Goal: Information Seeking & Learning: Learn about a topic

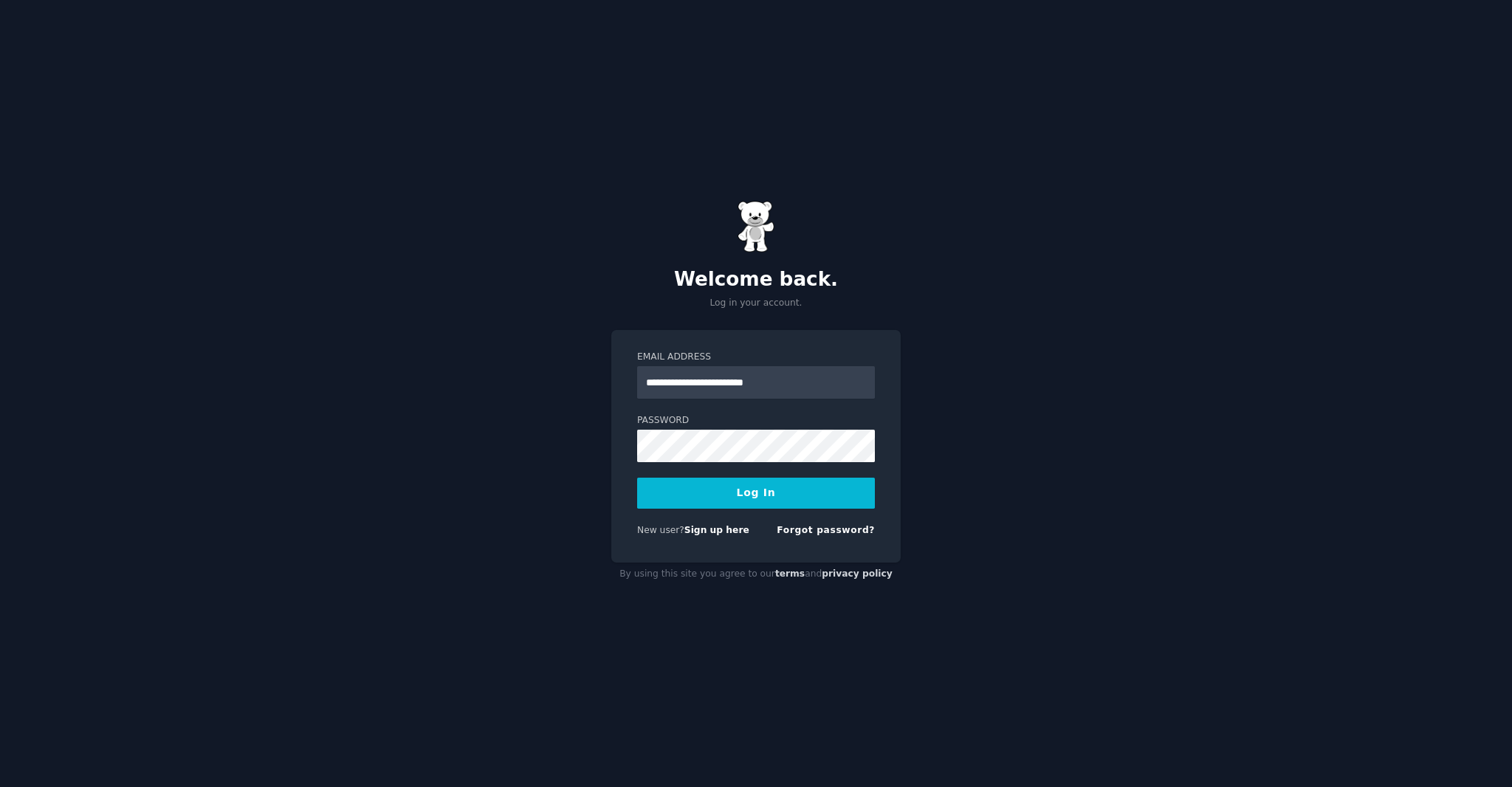
type input "**********"
click at [750, 513] on form "**********" at bounding box center [756, 446] width 238 height 192
click at [762, 502] on button "Log In" at bounding box center [756, 493] width 238 height 31
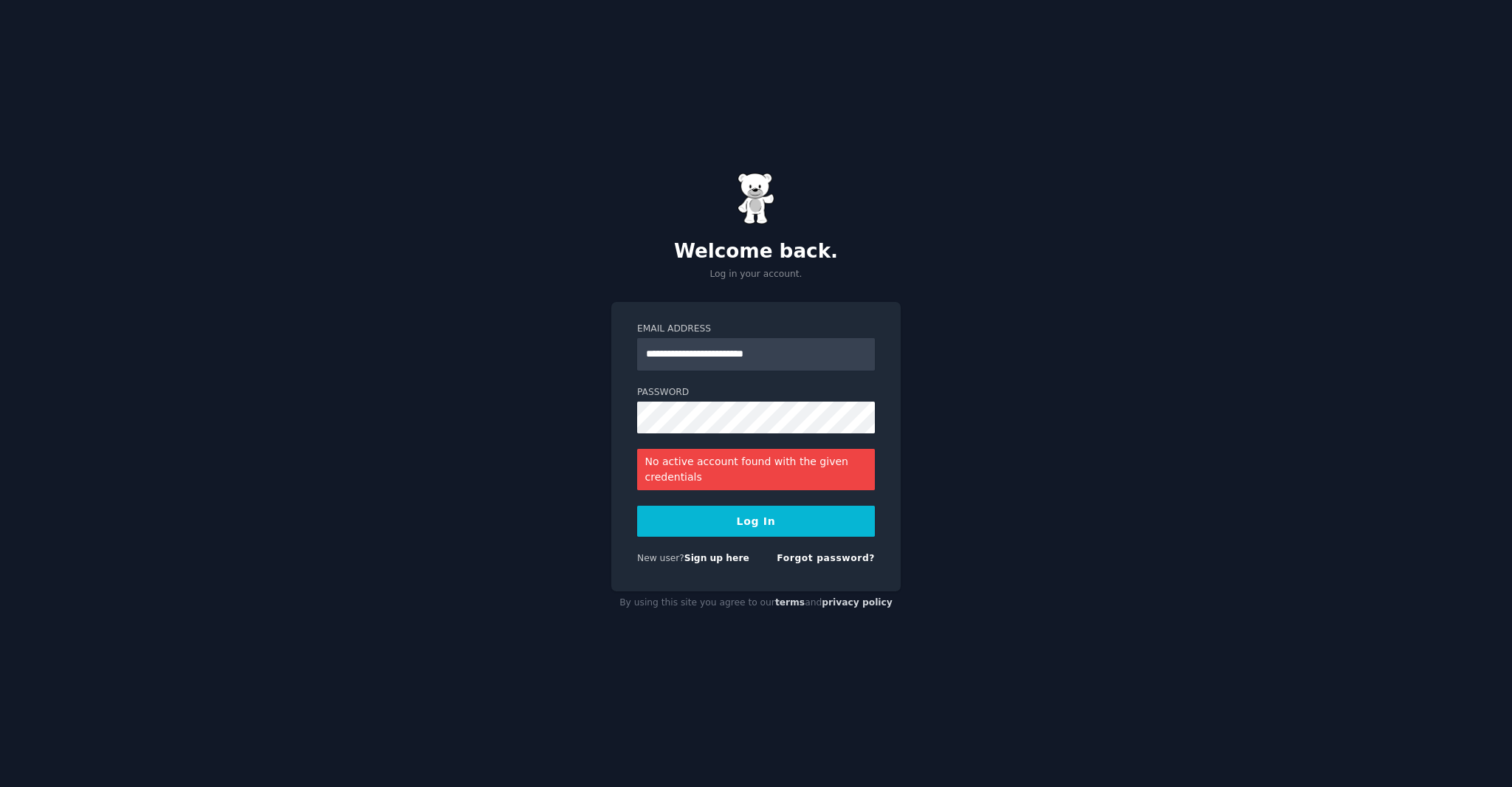
click at [679, 557] on span "New user?" at bounding box center [661, 557] width 47 height 10
click at [702, 558] on link "Sign up here" at bounding box center [717, 557] width 65 height 10
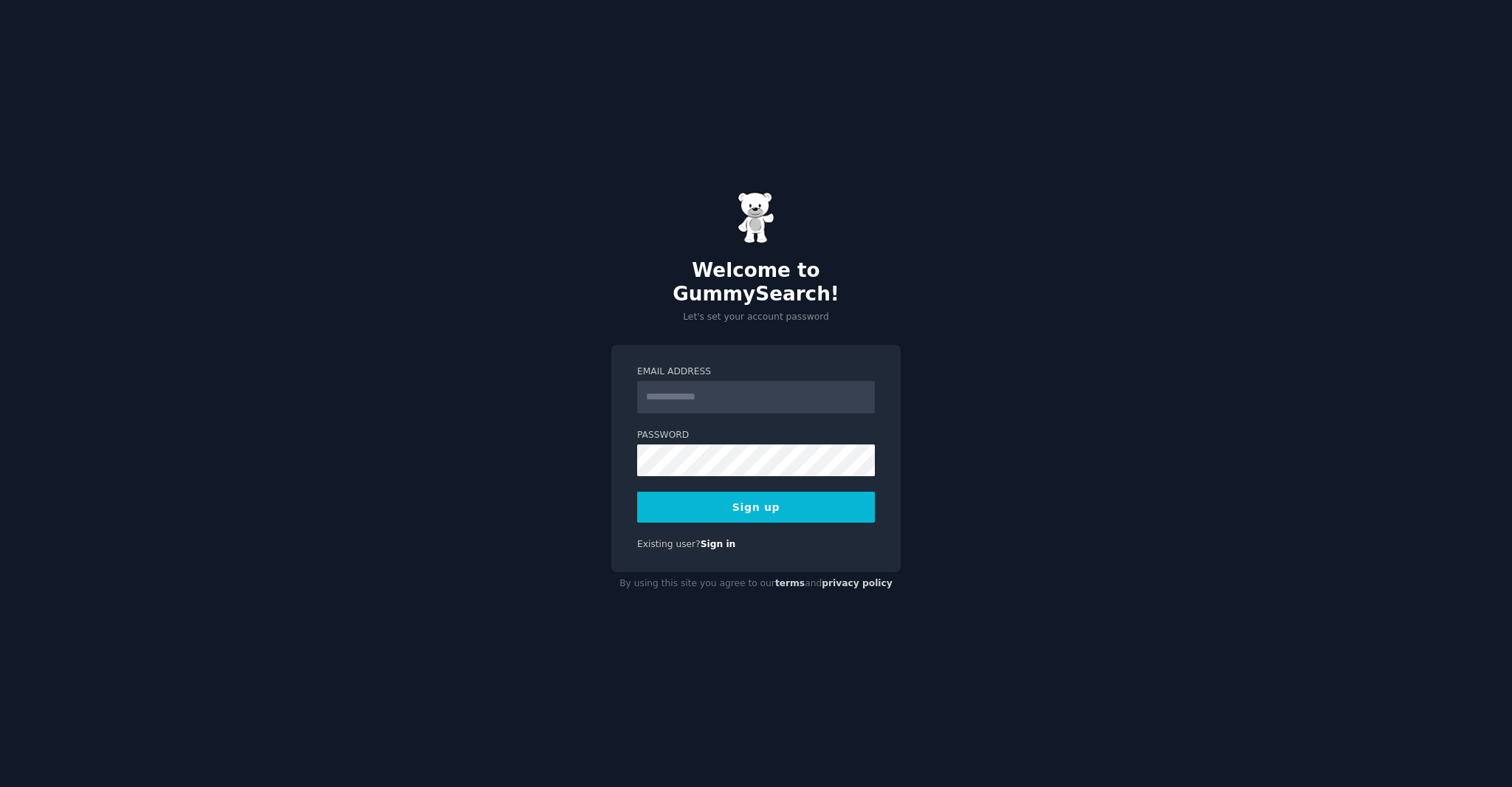
click at [700, 393] on input "Email Address" at bounding box center [756, 397] width 238 height 33
click at [762, 381] on input "Email Address" at bounding box center [756, 397] width 238 height 33
type input "**********"
click at [750, 513] on div "**********" at bounding box center [755, 458] width 289 height 227
click at [789, 492] on button "Sign up" at bounding box center [756, 507] width 238 height 31
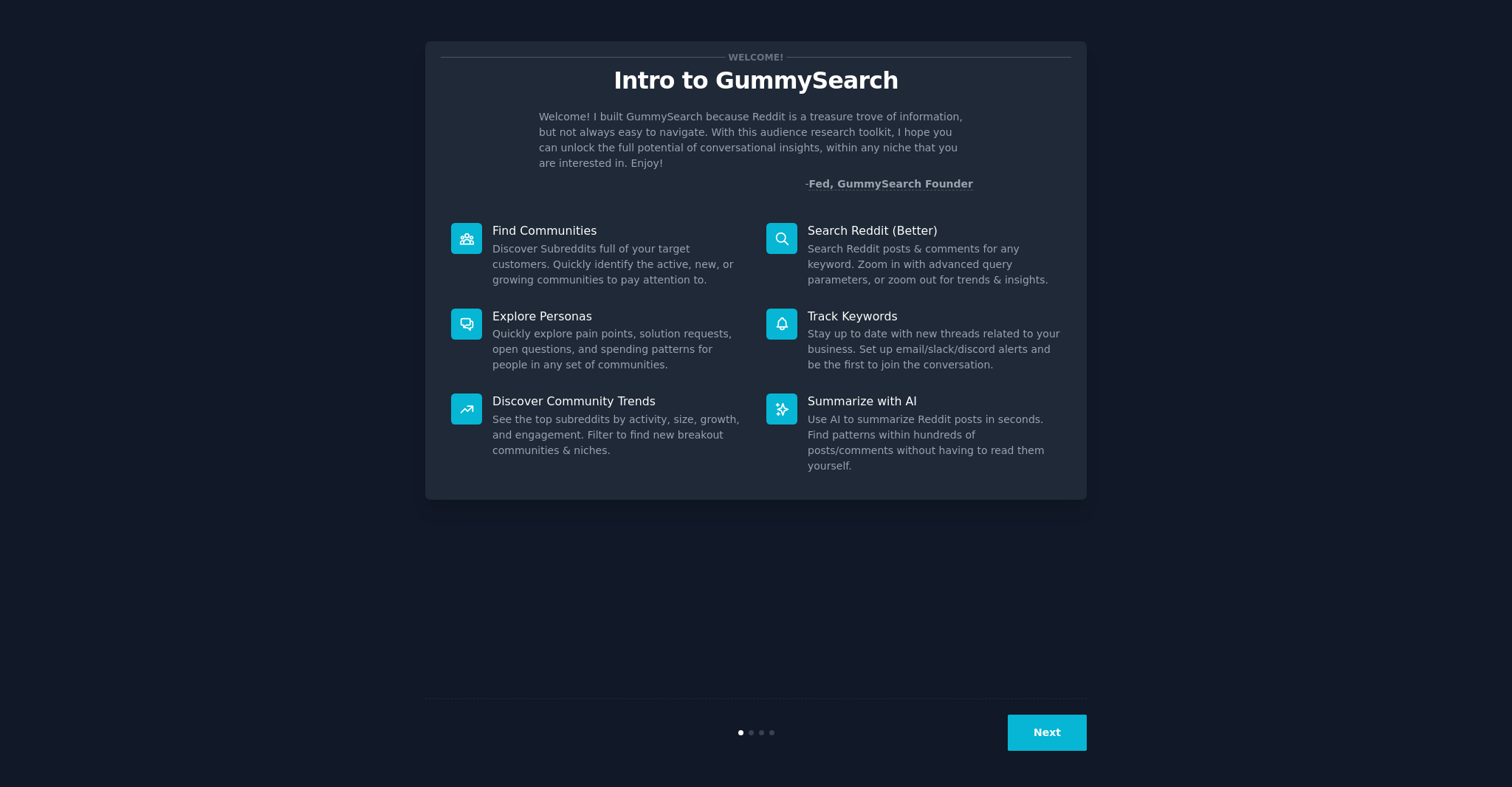
click at [1069, 727] on button "Next" at bounding box center [1048, 733] width 79 height 36
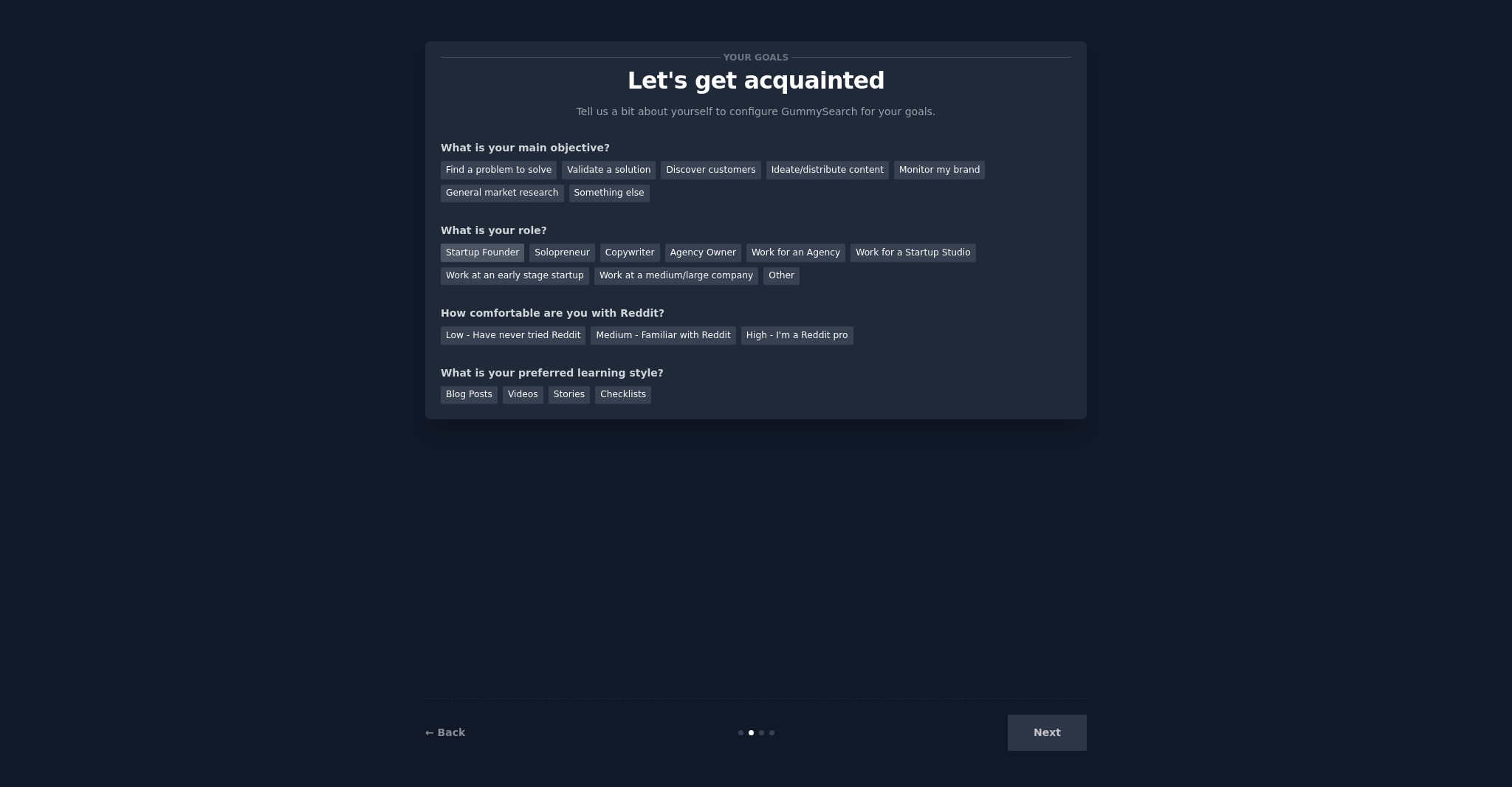
click at [492, 249] on div "Startup Founder" at bounding box center [482, 253] width 84 height 19
click at [830, 166] on div "Ideate/distribute content" at bounding box center [827, 171] width 123 height 19
click at [780, 169] on div "Ideate/distribute content" at bounding box center [827, 171] width 123 height 19
click at [564, 185] on div "General market research" at bounding box center [502, 194] width 123 height 19
click at [668, 330] on div "Medium - Familiar with Reddit" at bounding box center [663, 336] width 145 height 19
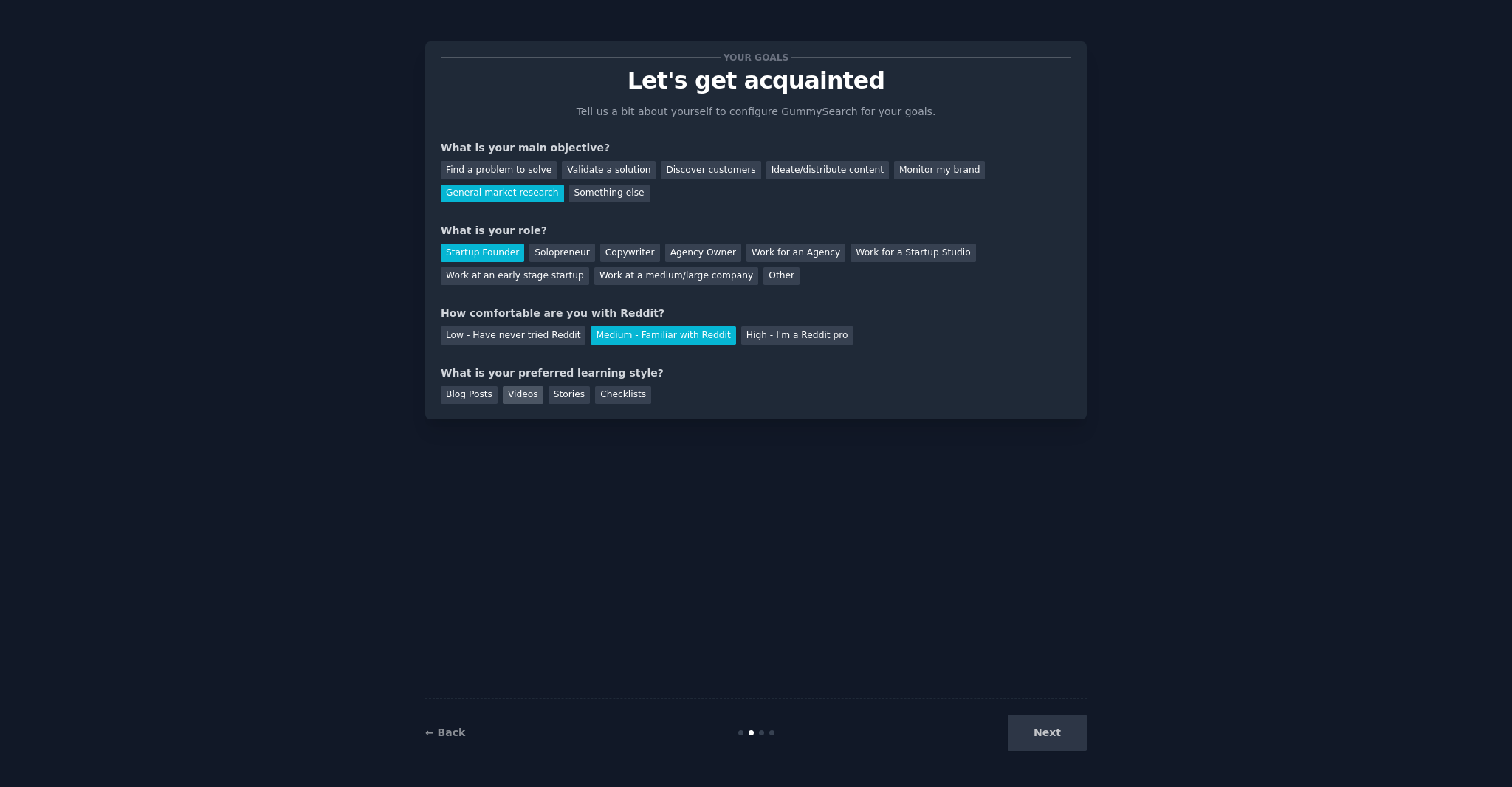
click at [530, 396] on div "Videos" at bounding box center [523, 395] width 40 height 19
click at [1066, 751] on div "← Back Next" at bounding box center [755, 733] width 661 height 68
click at [1066, 729] on button "Next" at bounding box center [1048, 733] width 79 height 36
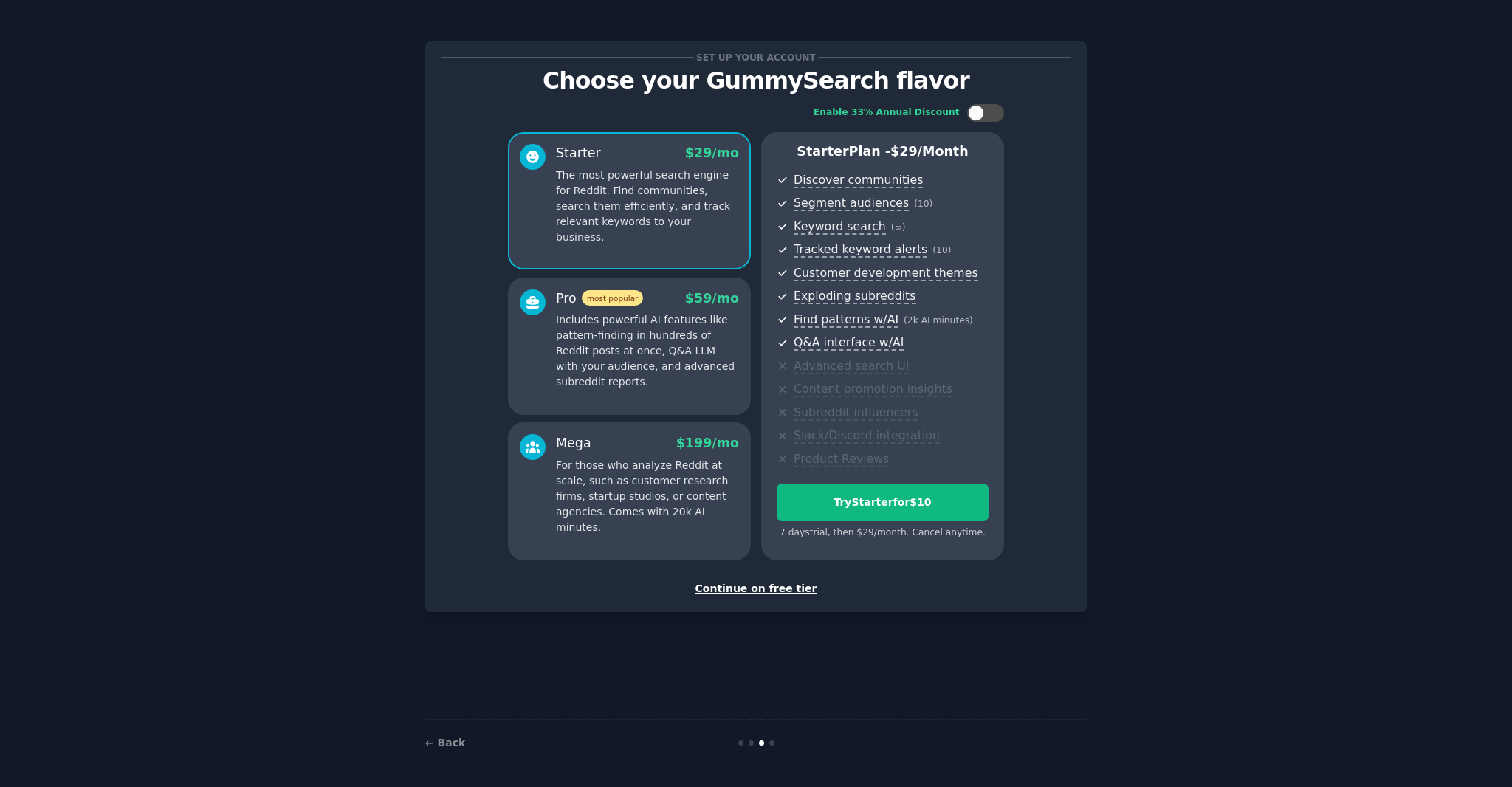
click at [791, 585] on div "Continue on free tier" at bounding box center [755, 589] width 630 height 16
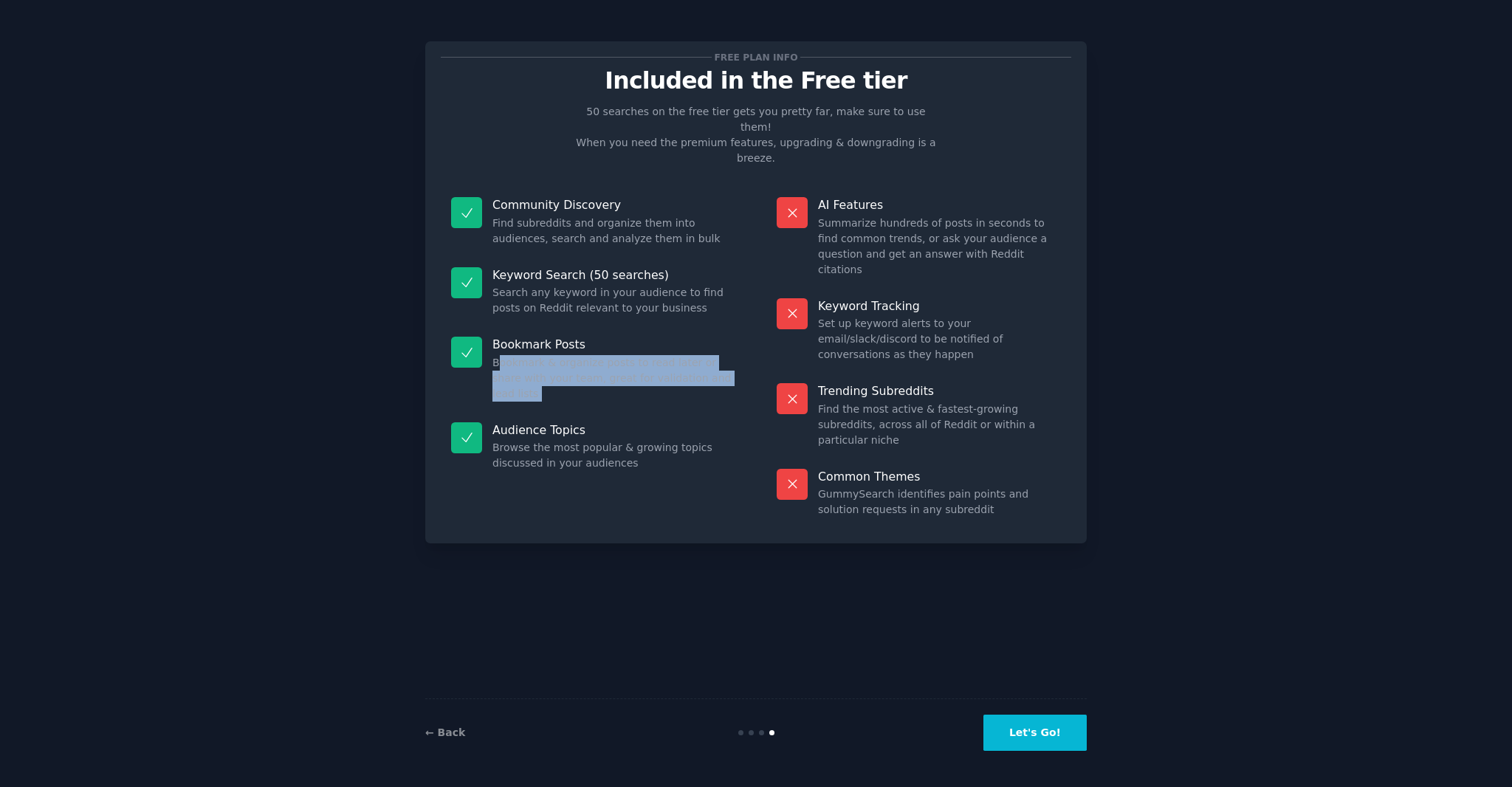
drag, startPoint x: 499, startPoint y: 334, endPoint x: 716, endPoint y: 367, distance: 219.5
click at [716, 367] on dl "Community Discovery Find subreddits and organize them into audiences, search an…" at bounding box center [592, 357] width 305 height 341
click at [729, 412] on div "Audience Topics Browse the most popular & growing topics discussed in your audi…" at bounding box center [592, 447] width 305 height 70
click at [1061, 734] on button "Let's Go!" at bounding box center [1034, 733] width 103 height 36
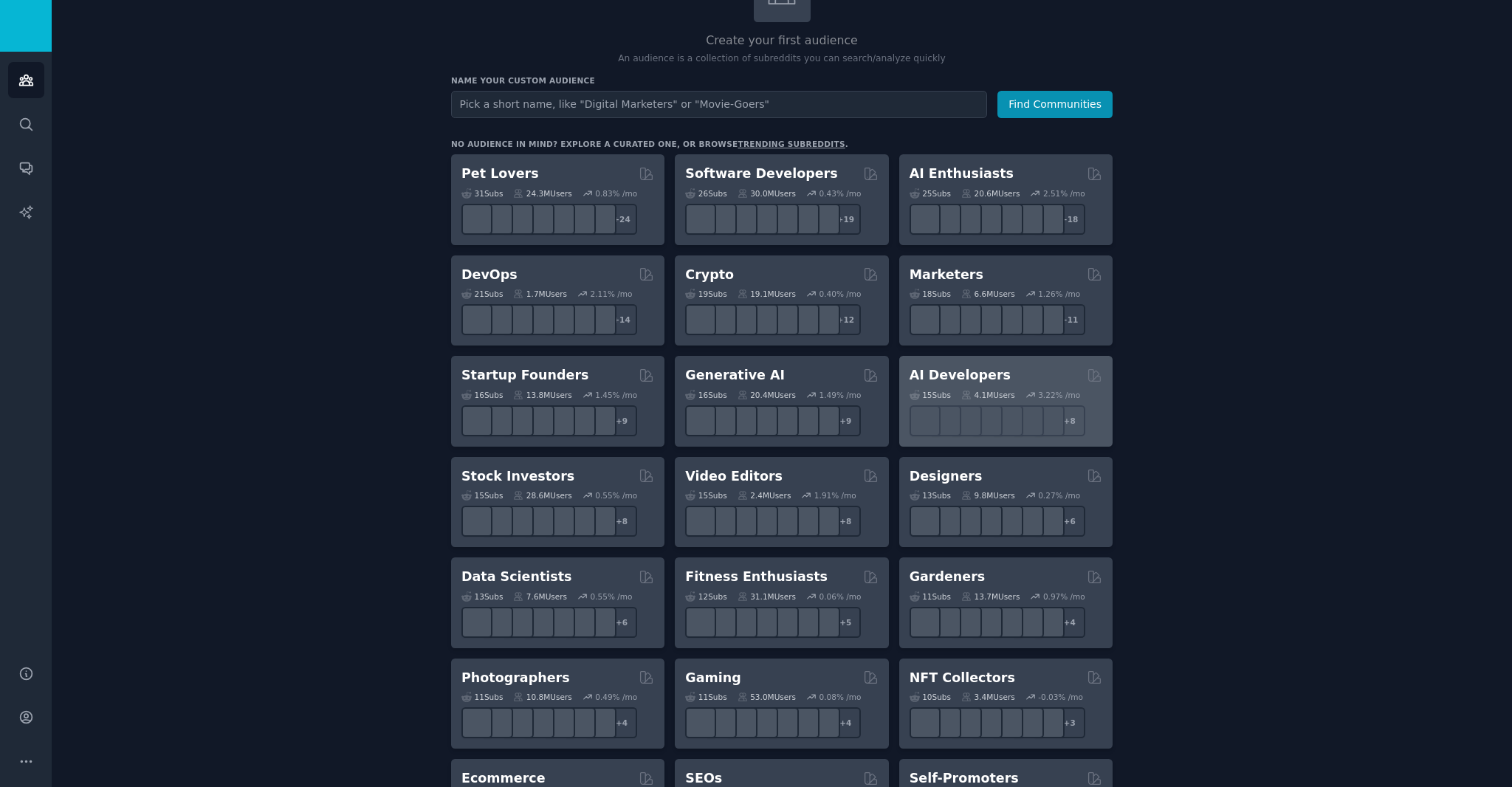
scroll to position [119, 0]
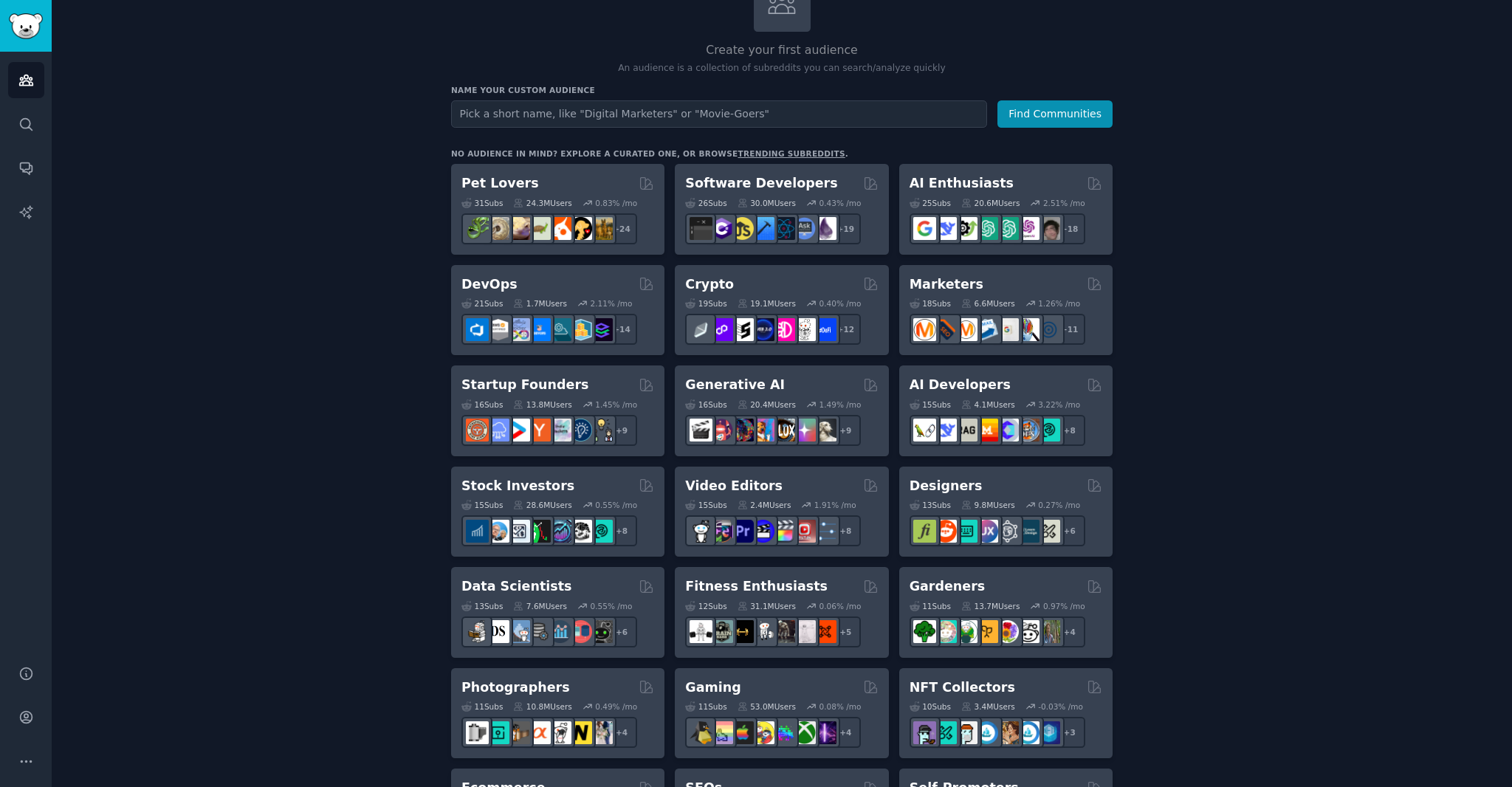
click at [764, 150] on link "trending subreddits" at bounding box center [791, 153] width 107 height 9
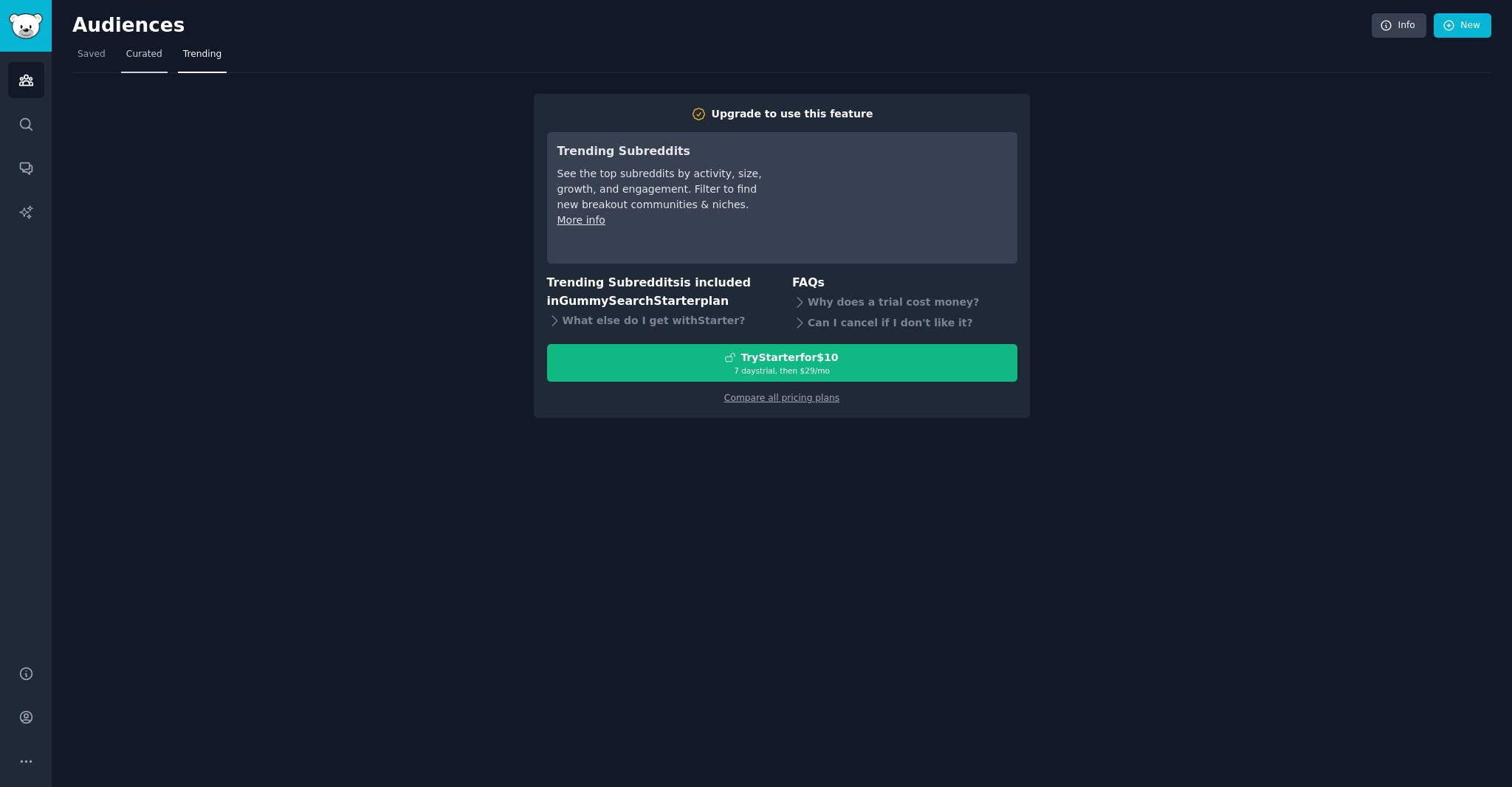
click at [145, 61] on link "Curated" at bounding box center [144, 57] width 47 height 30
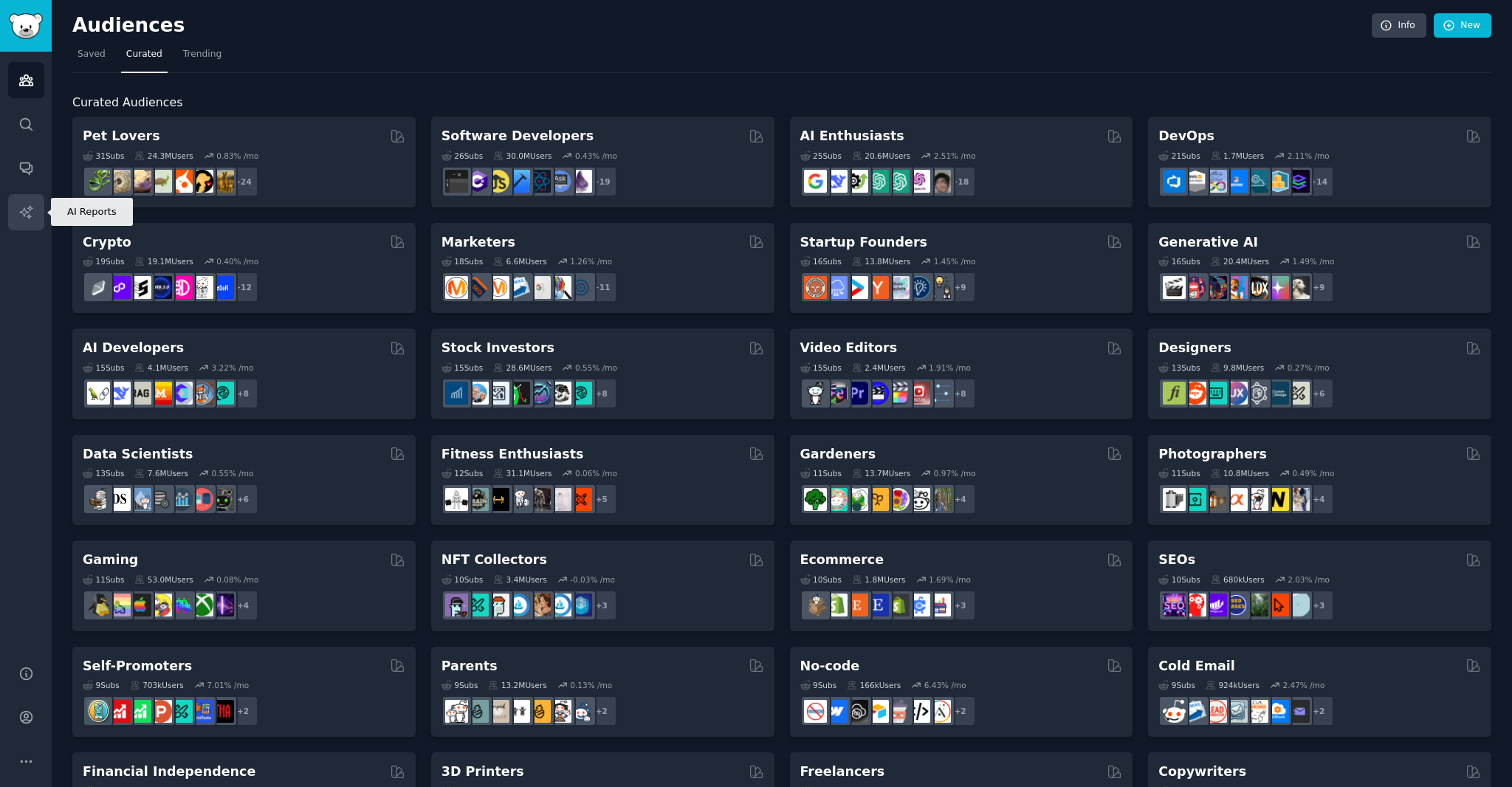
click at [40, 205] on link "AI Reports" at bounding box center [26, 212] width 36 height 36
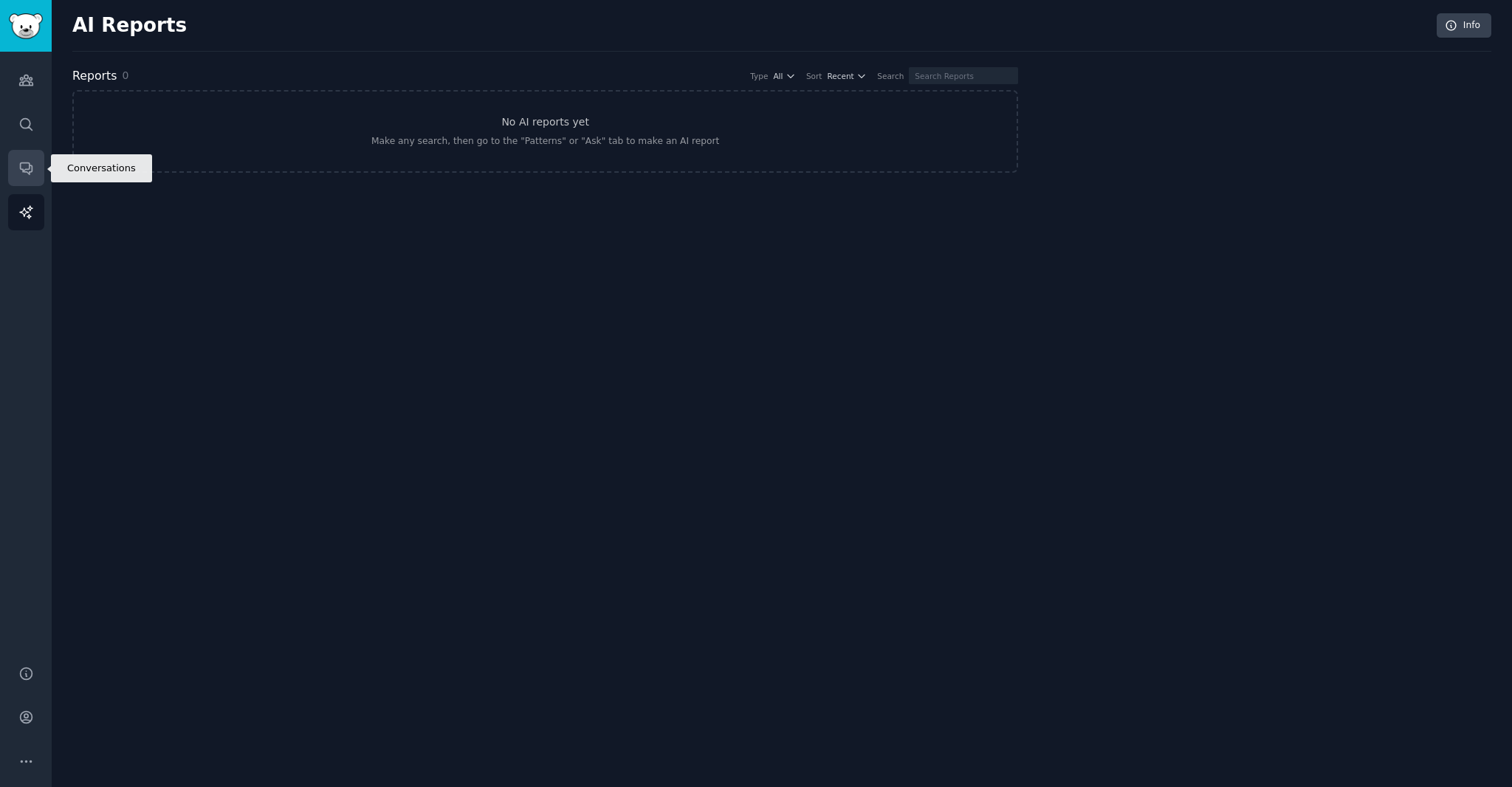
click at [37, 169] on link "Conversations" at bounding box center [26, 167] width 36 height 36
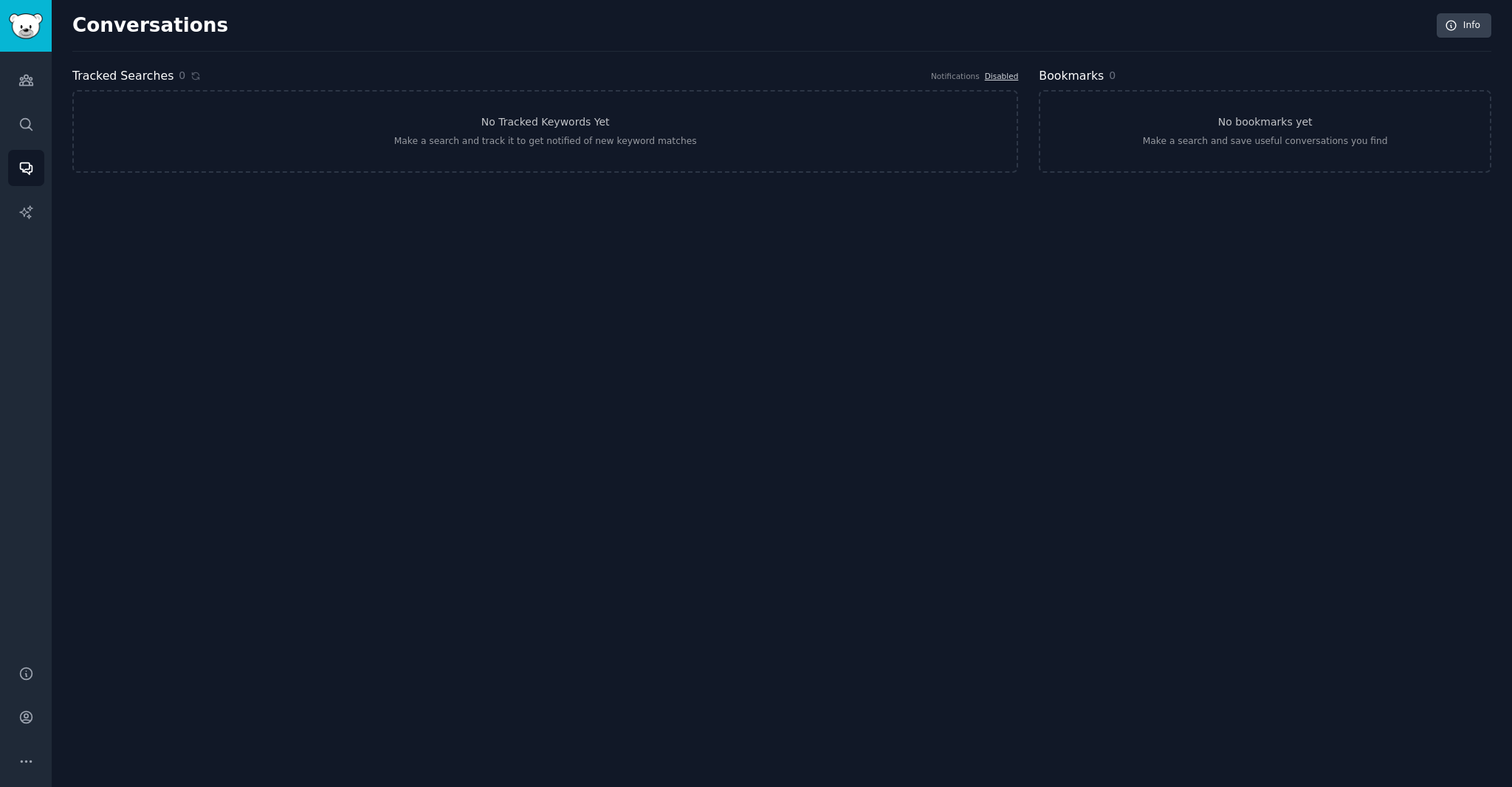
click at [46, 128] on div "Audiences Search Conversations AI Reports" at bounding box center [26, 350] width 52 height 595
click at [35, 119] on link "Search" at bounding box center [26, 124] width 36 height 36
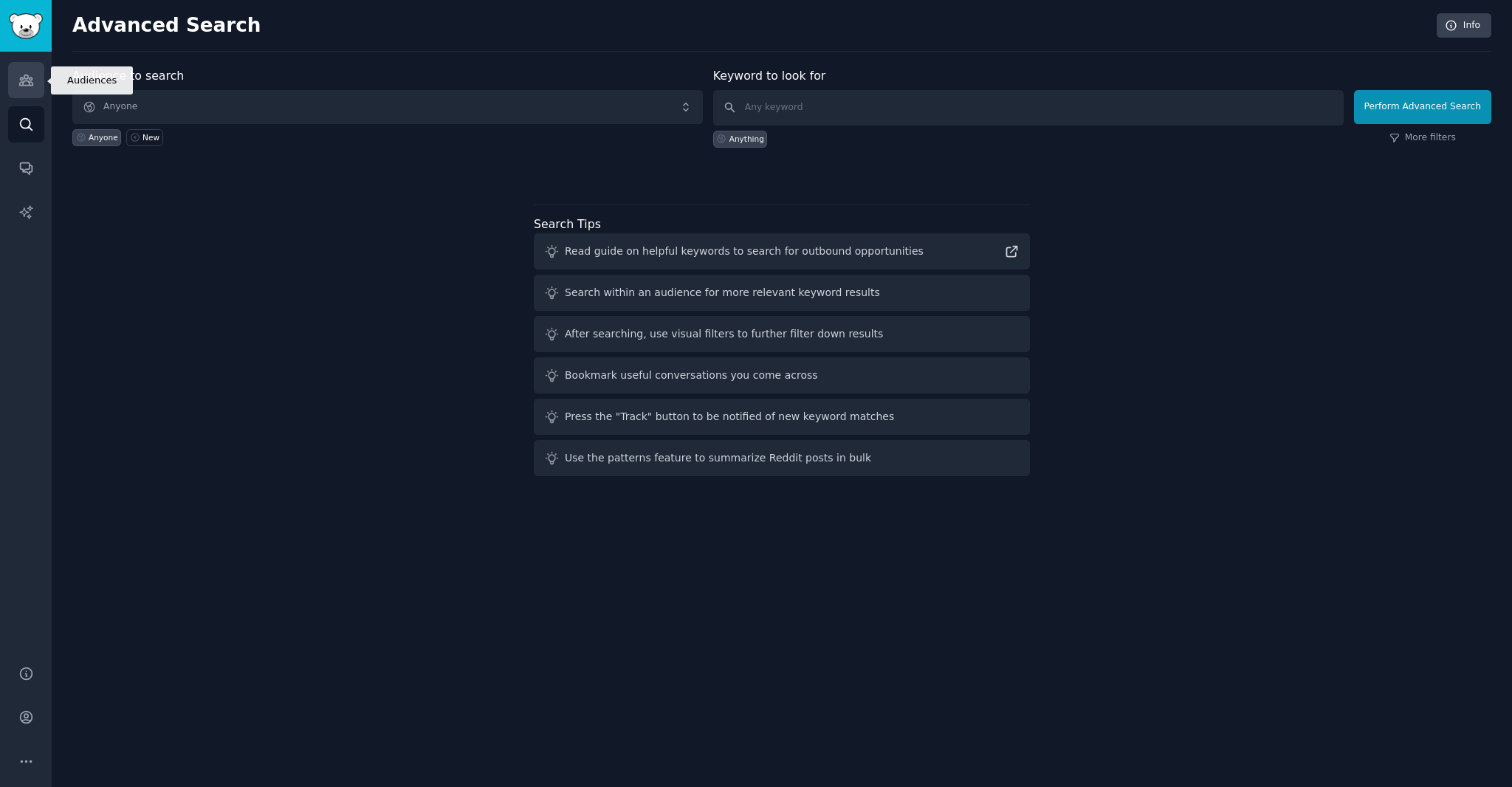
click at [39, 78] on link "Audiences" at bounding box center [26, 80] width 36 height 36
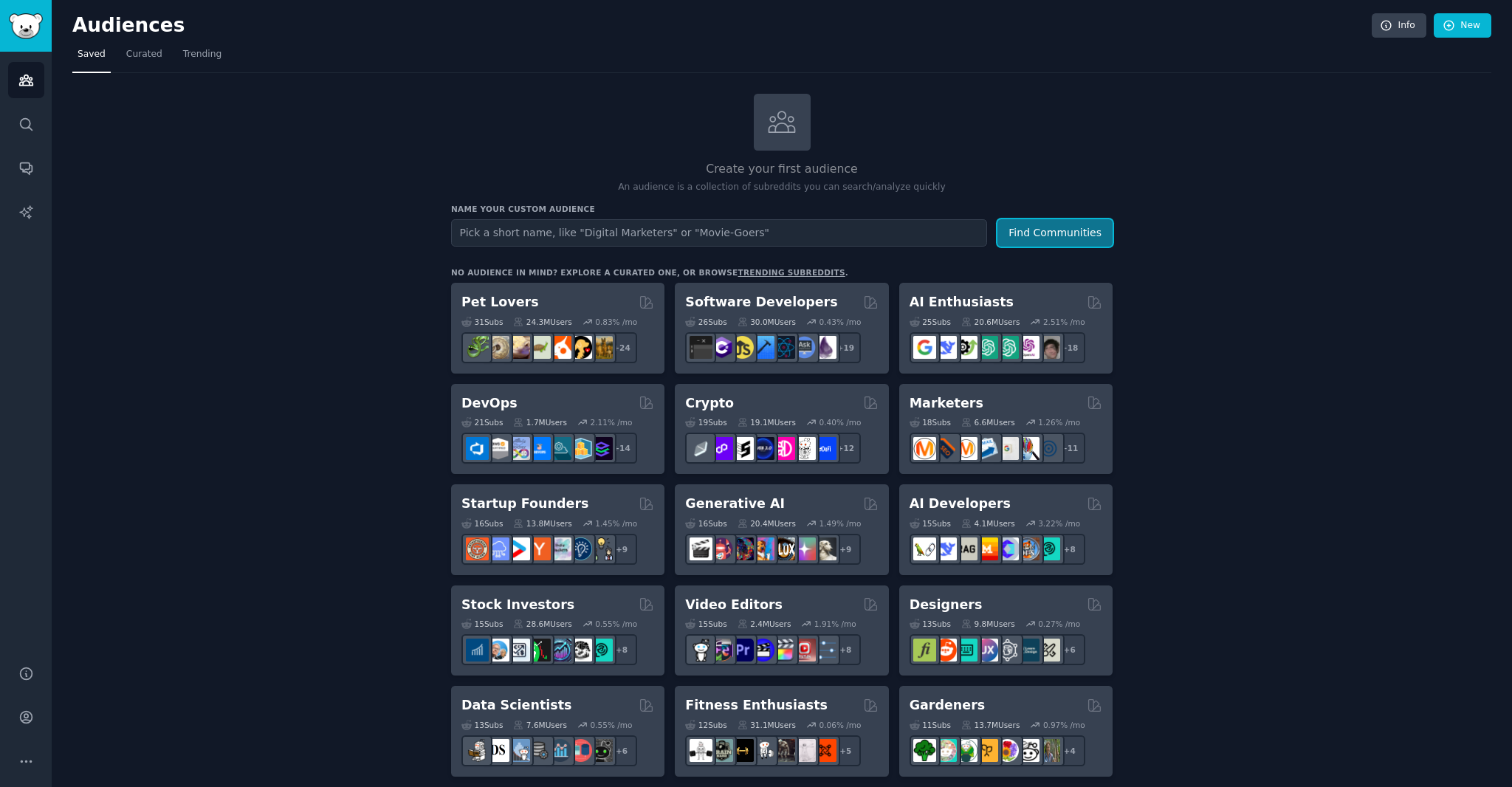
click at [1074, 231] on button "Find Communities" at bounding box center [1055, 233] width 116 height 27
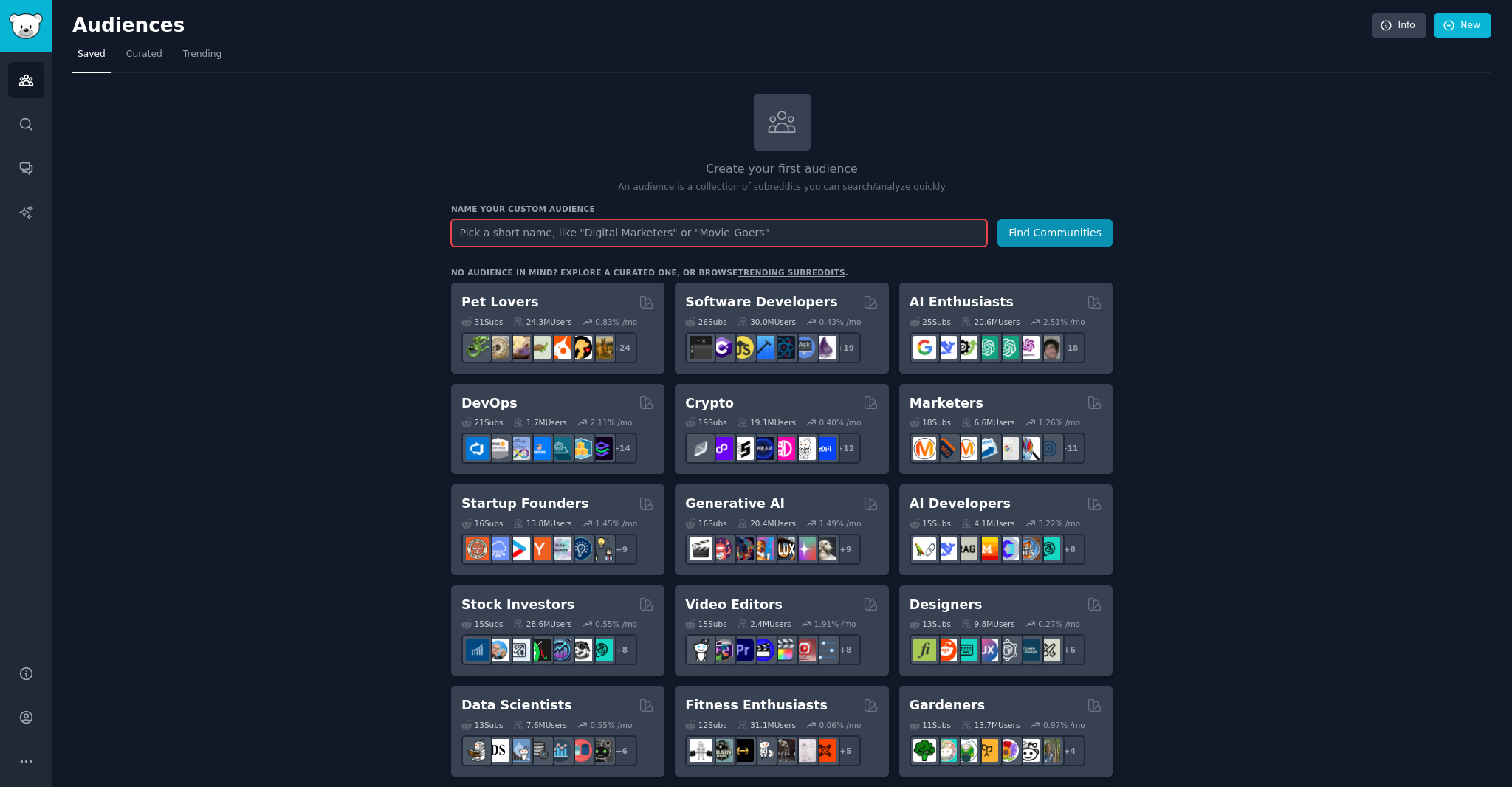
click at [778, 243] on input "text" at bounding box center [719, 233] width 536 height 27
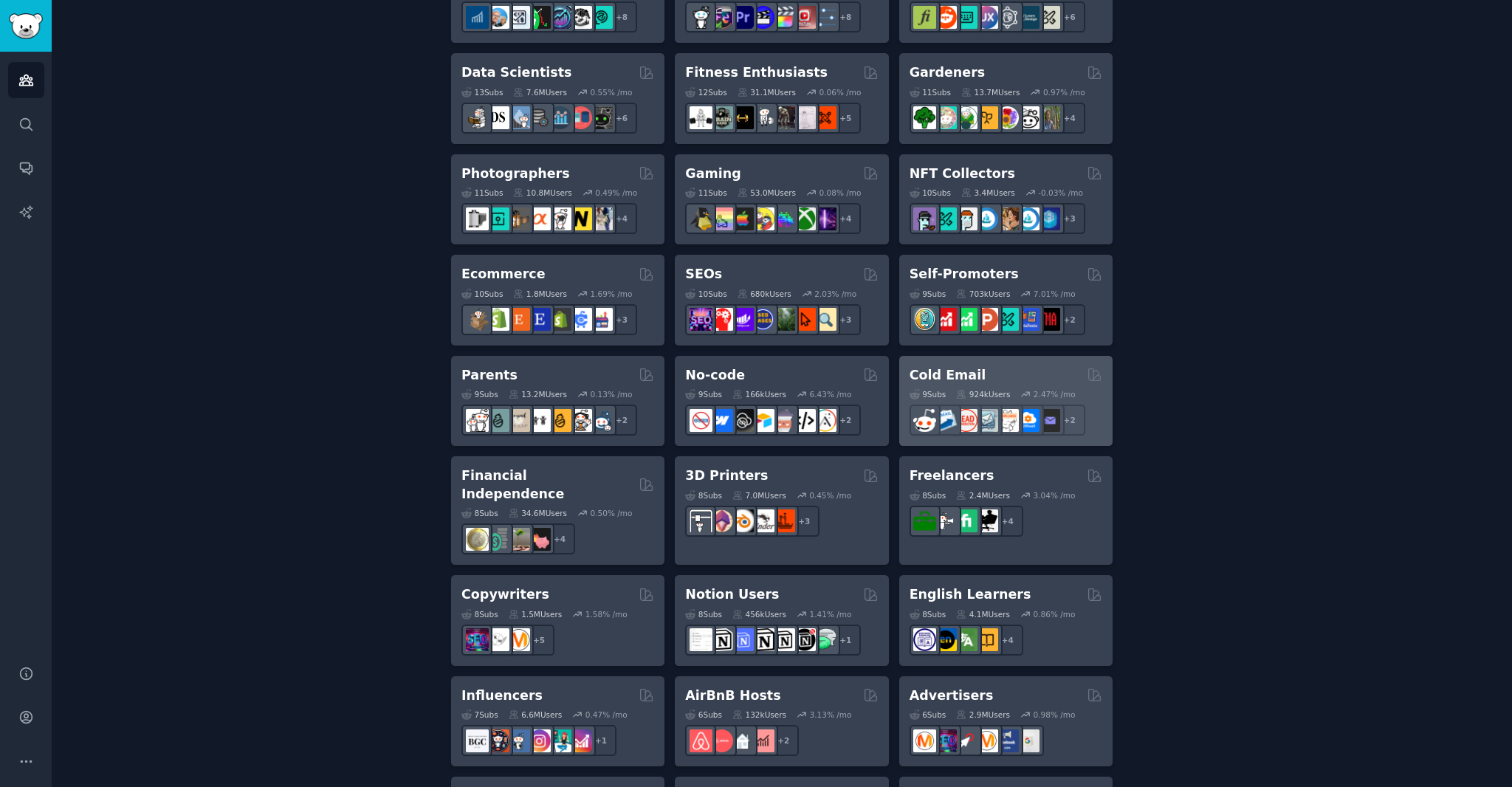
scroll to position [620, 0]
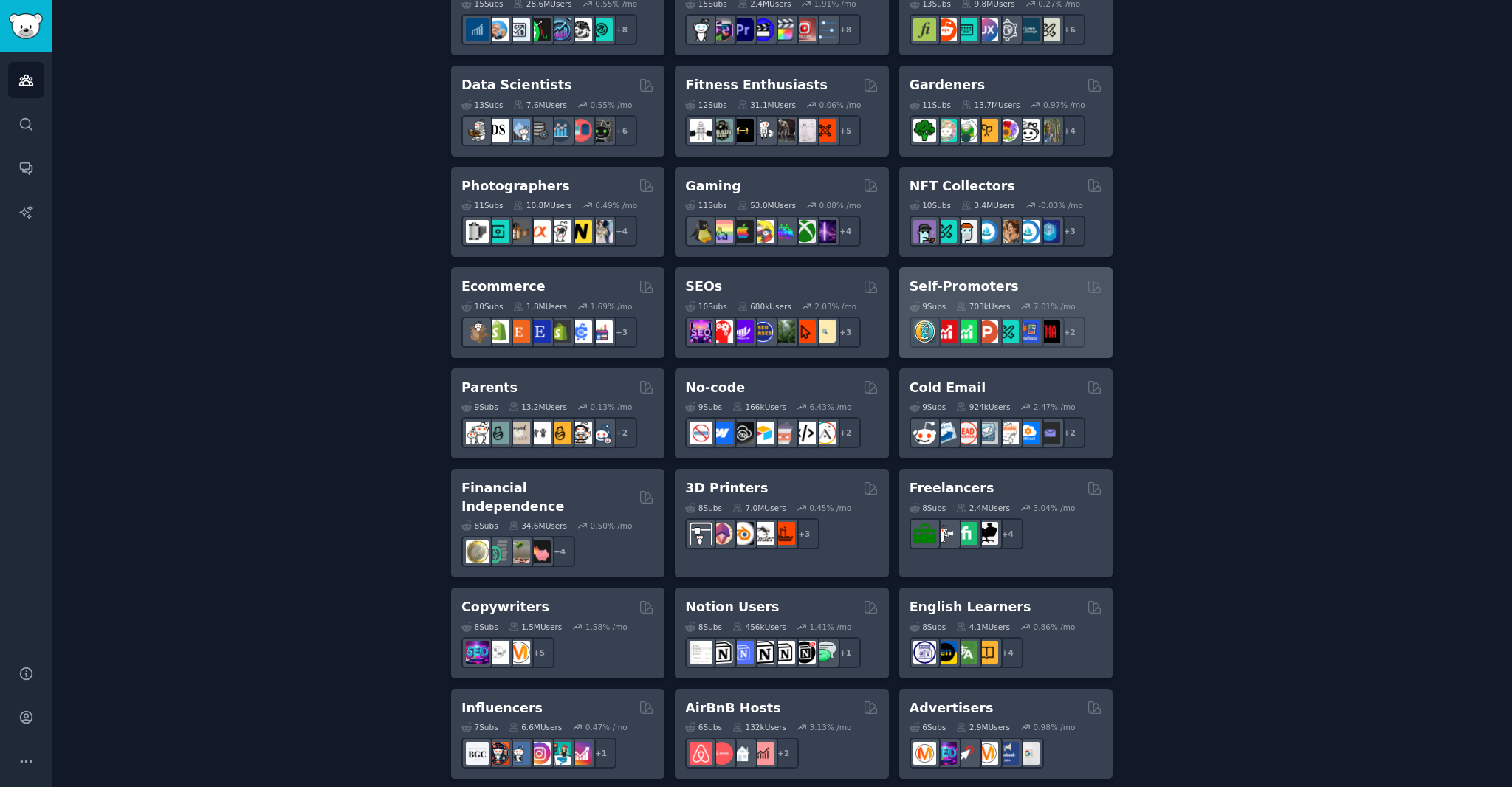
click at [981, 285] on h2 "Self-Promoters" at bounding box center [964, 287] width 109 height 19
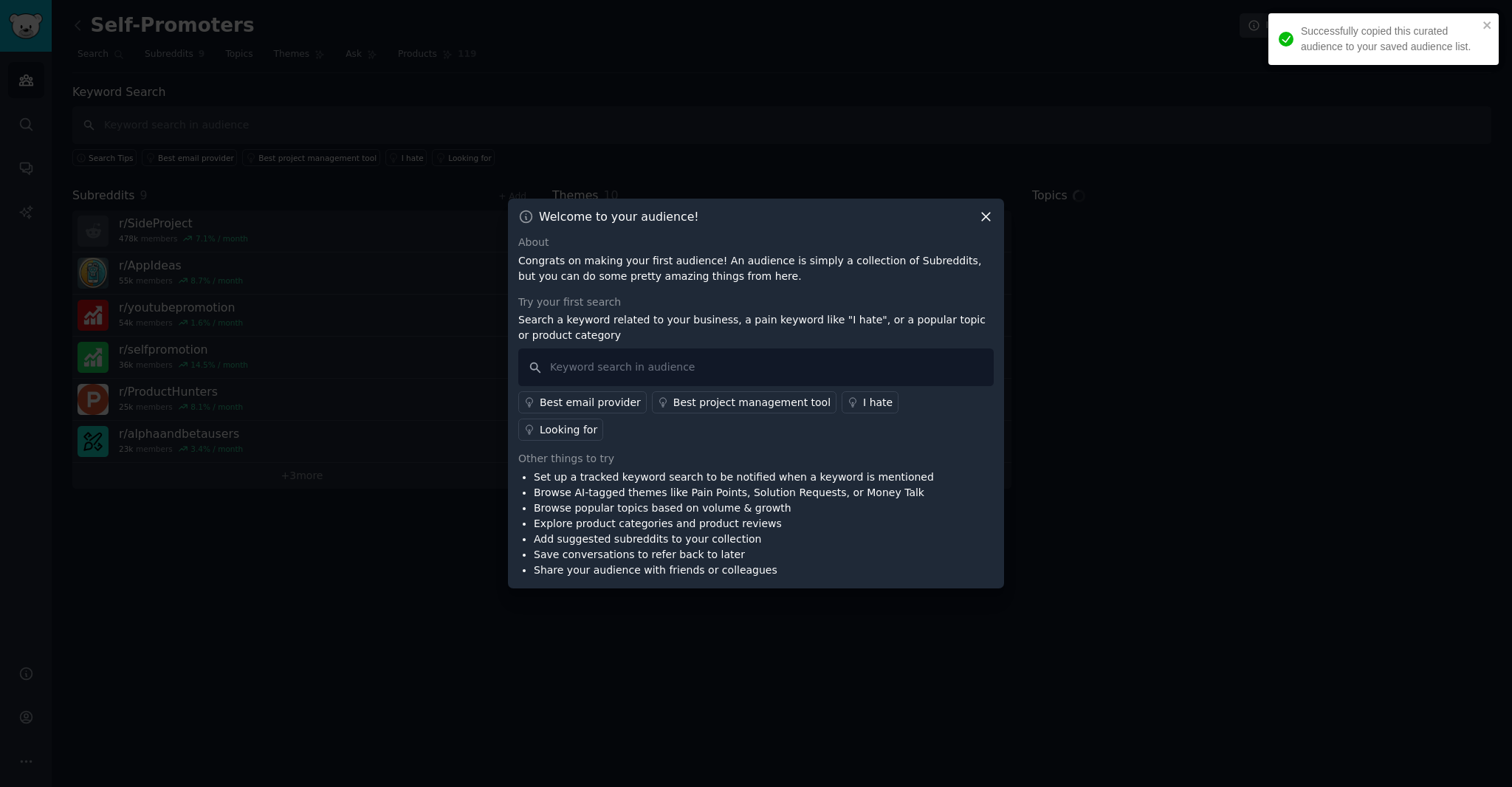
click at [986, 222] on icon at bounding box center [986, 217] width 8 height 8
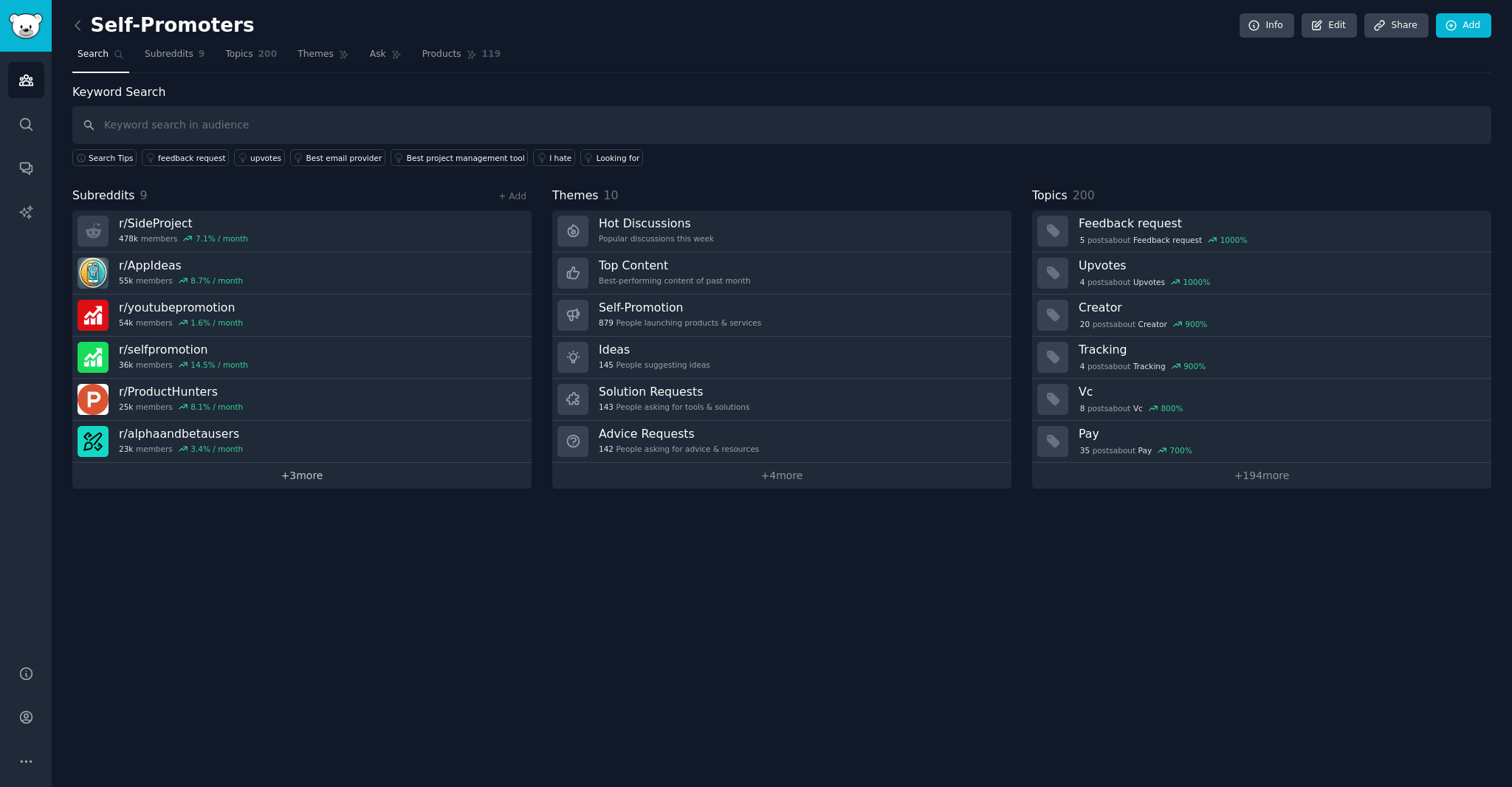
click at [306, 473] on link "+ 3 more" at bounding box center [302, 475] width 459 height 26
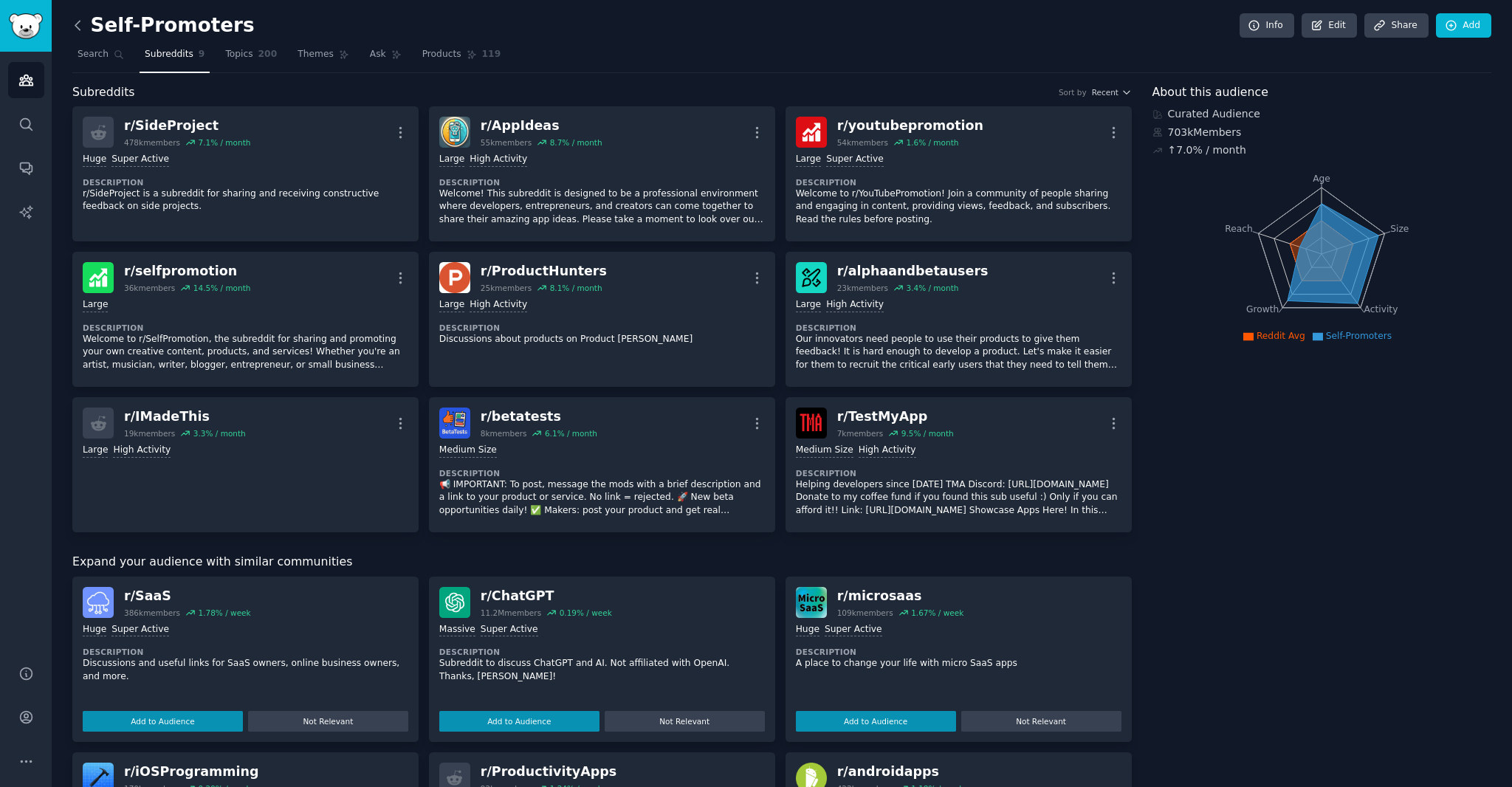
click at [75, 26] on icon at bounding box center [78, 25] width 5 height 9
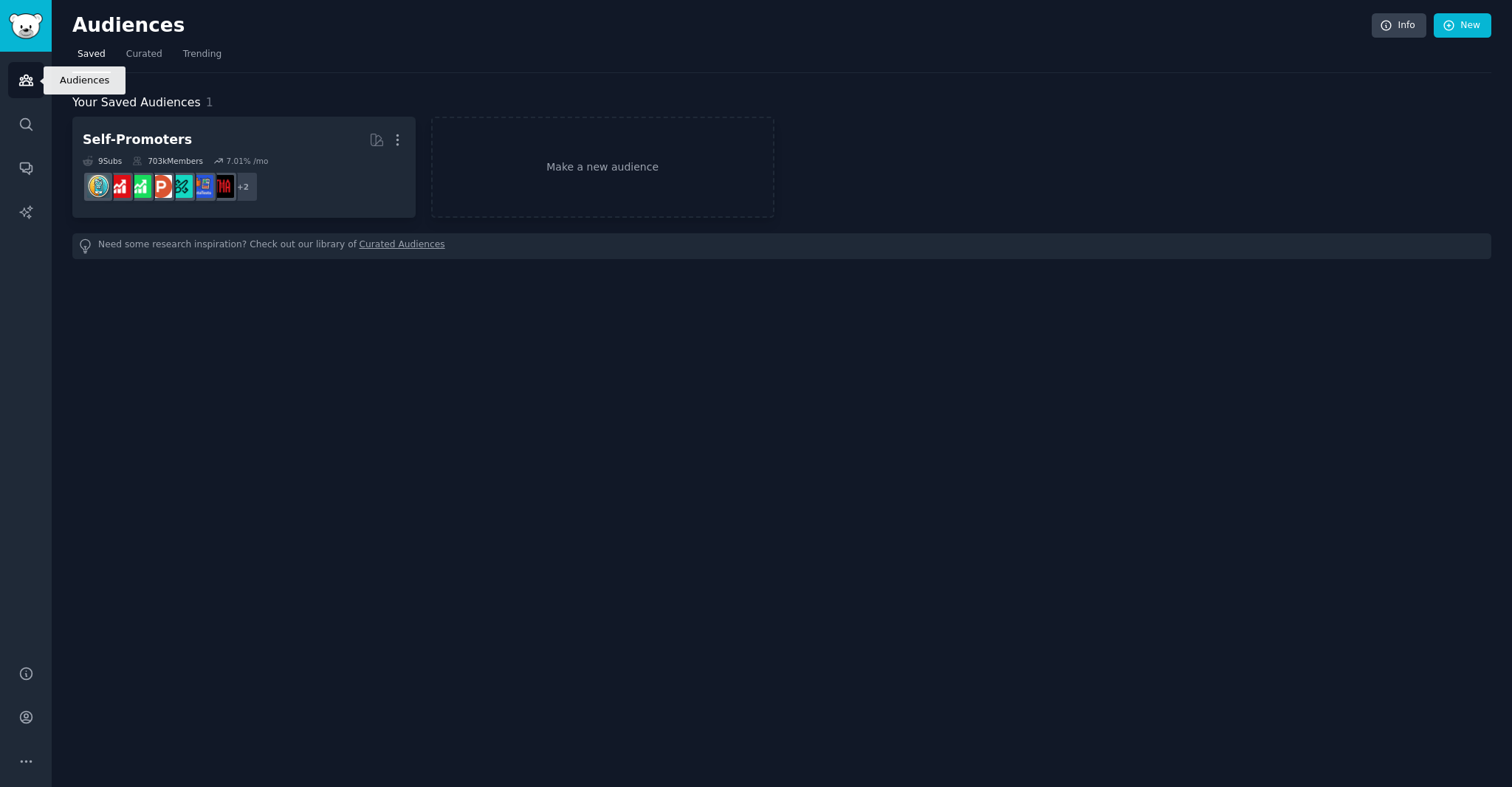
click at [30, 84] on icon "Sidebar" at bounding box center [26, 80] width 16 height 16
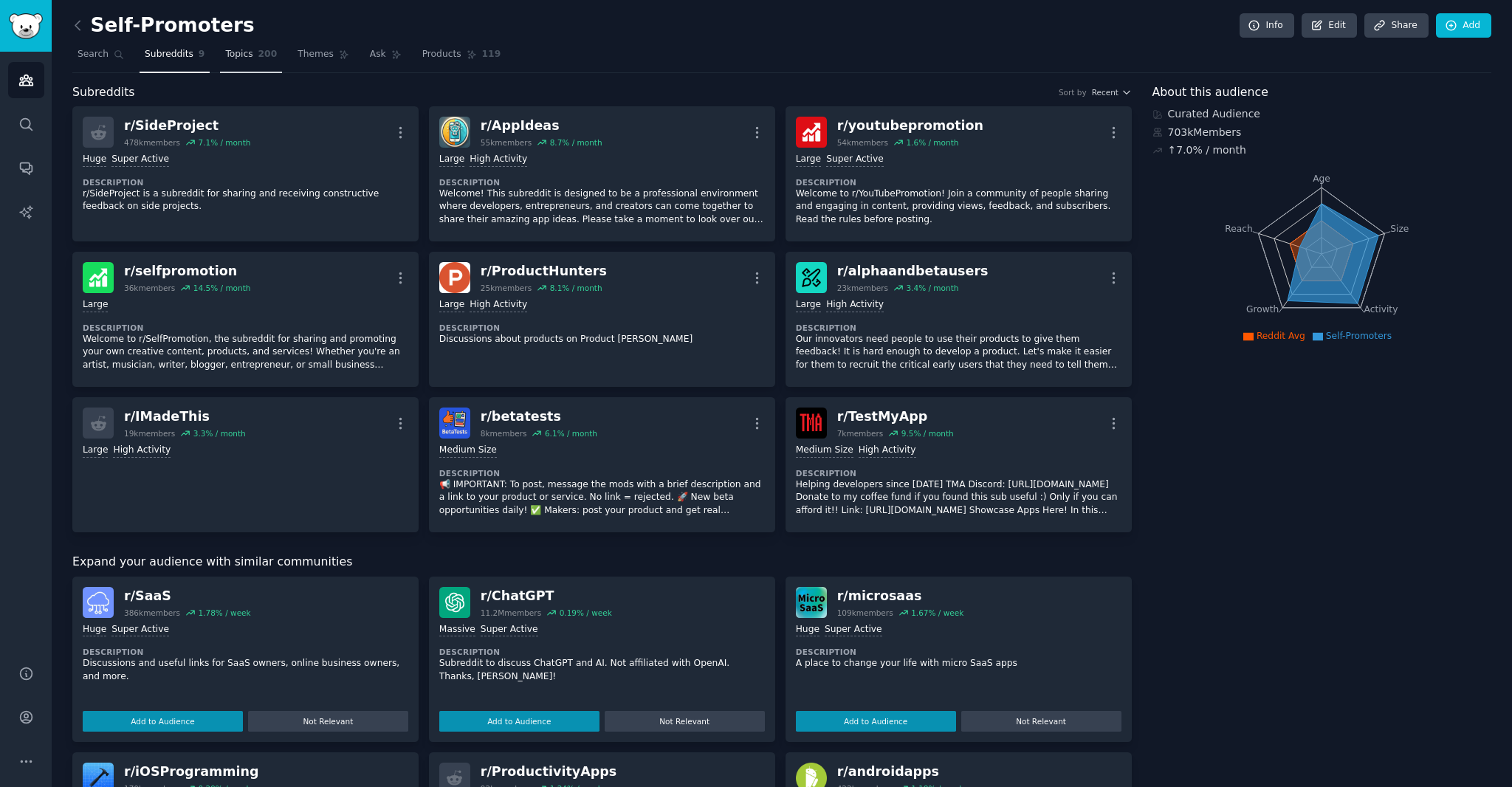
click at [225, 56] on span "Topics" at bounding box center [238, 54] width 27 height 13
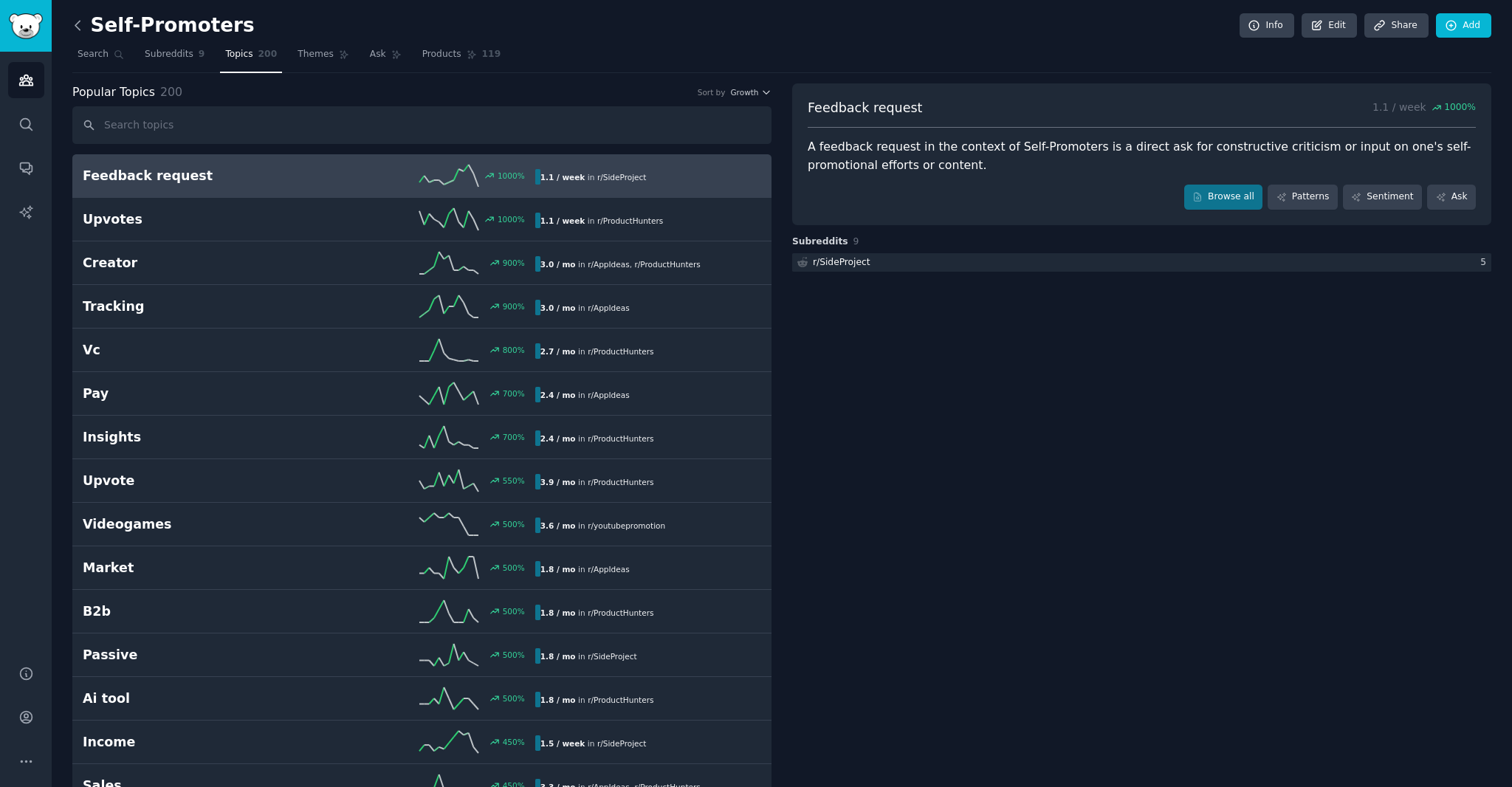
click at [74, 22] on icon at bounding box center [78, 26] width 16 height 16
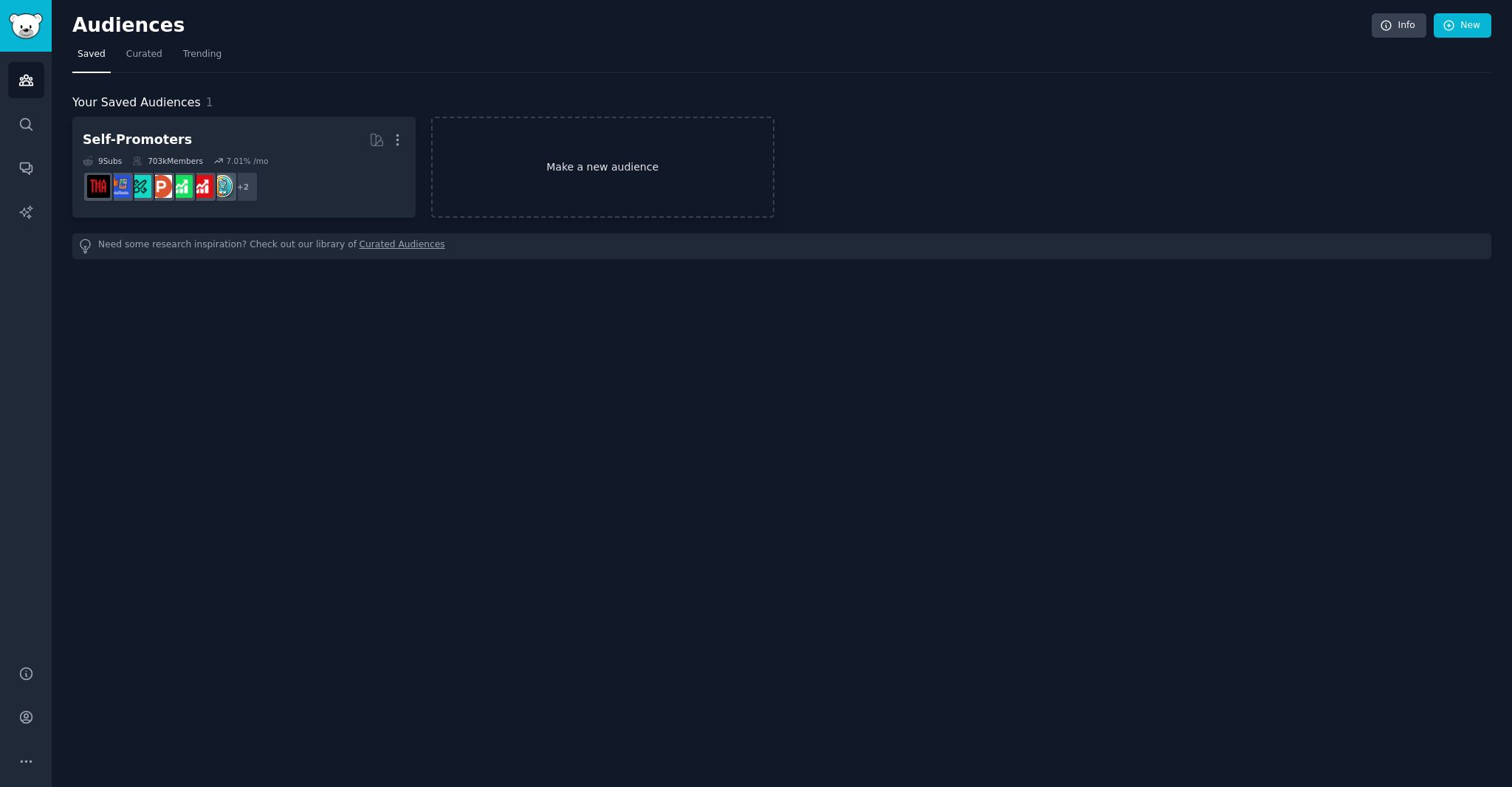
click at [591, 168] on link "Make a new audience" at bounding box center [602, 167] width 343 height 101
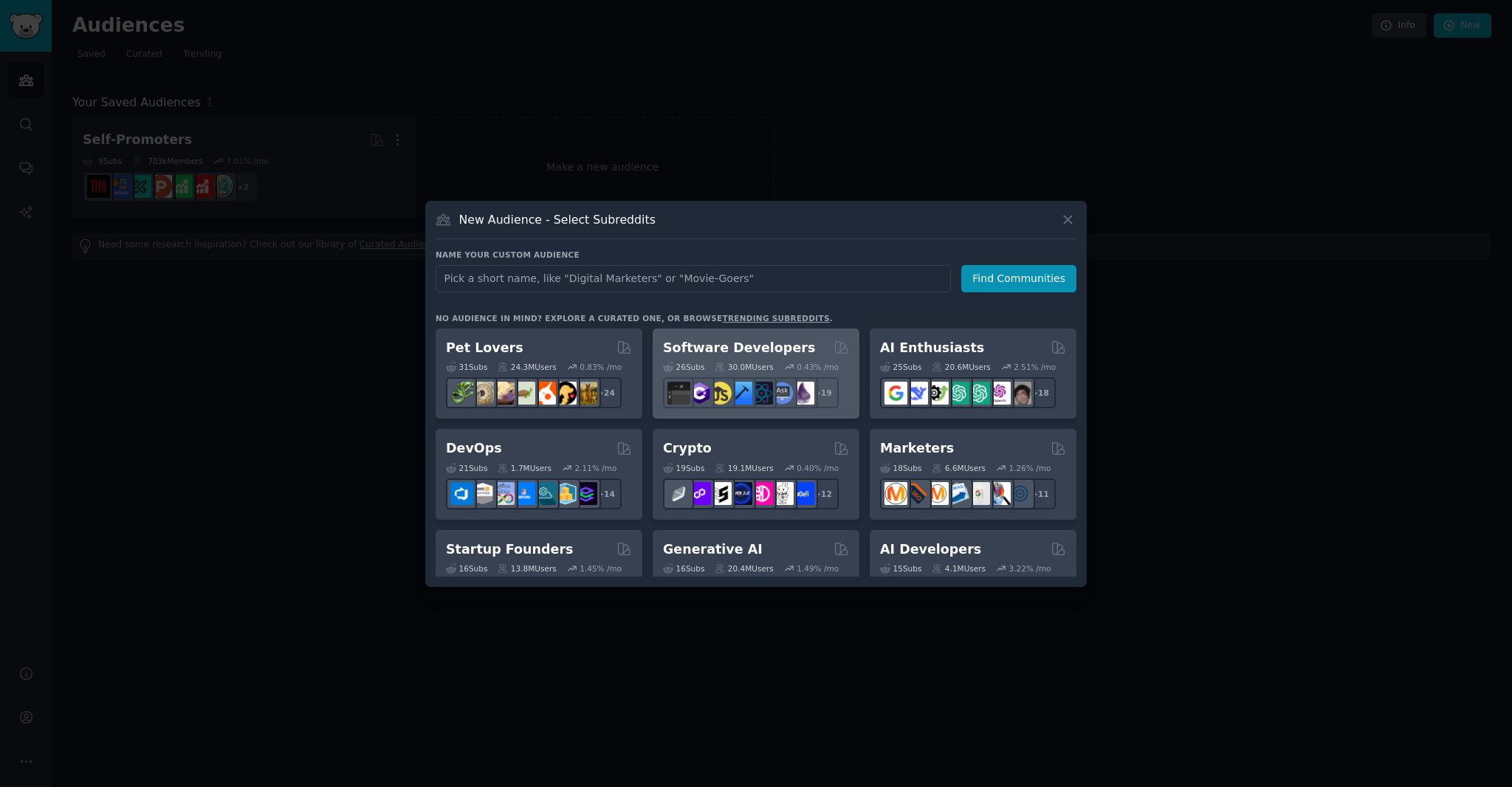
click at [738, 332] on div "Software Developers 26 Sub s 30.0M Users 0.43 % /mo r/Development, r/coolgithub…" at bounding box center [756, 374] width 207 height 91
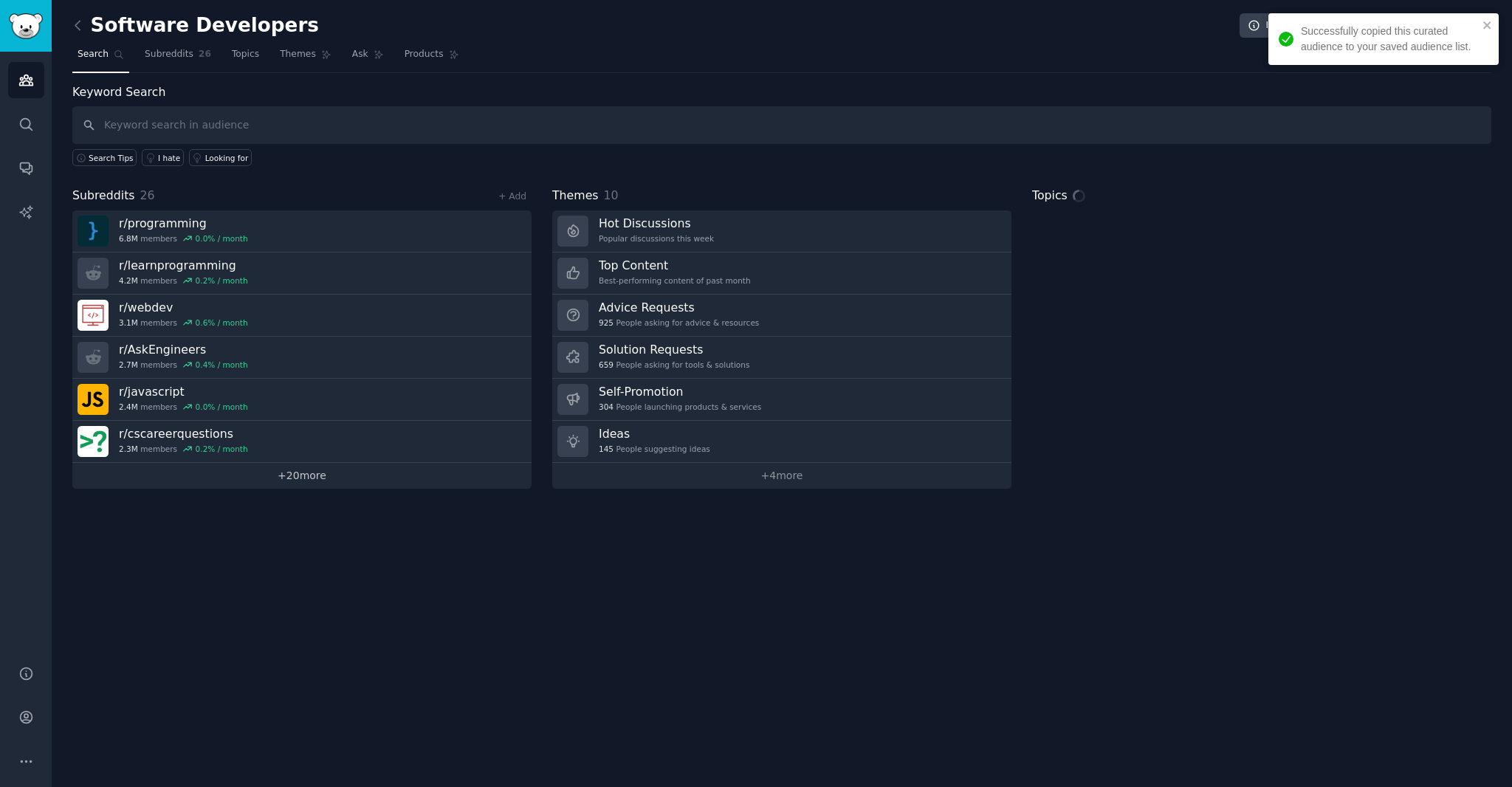
click at [239, 482] on link "+ 20 more" at bounding box center [302, 475] width 459 height 26
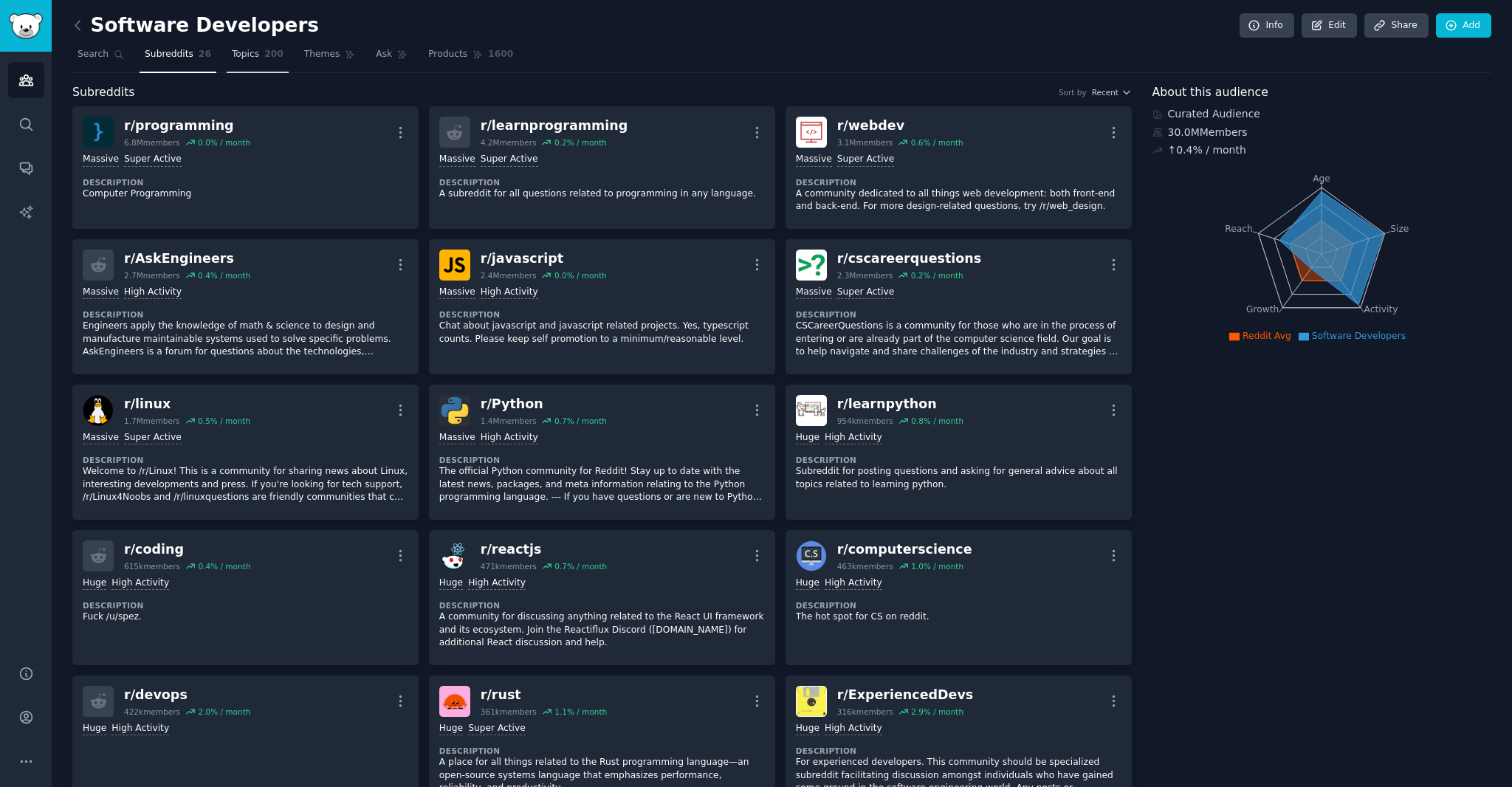
click at [245, 53] on span "Topics" at bounding box center [245, 54] width 27 height 13
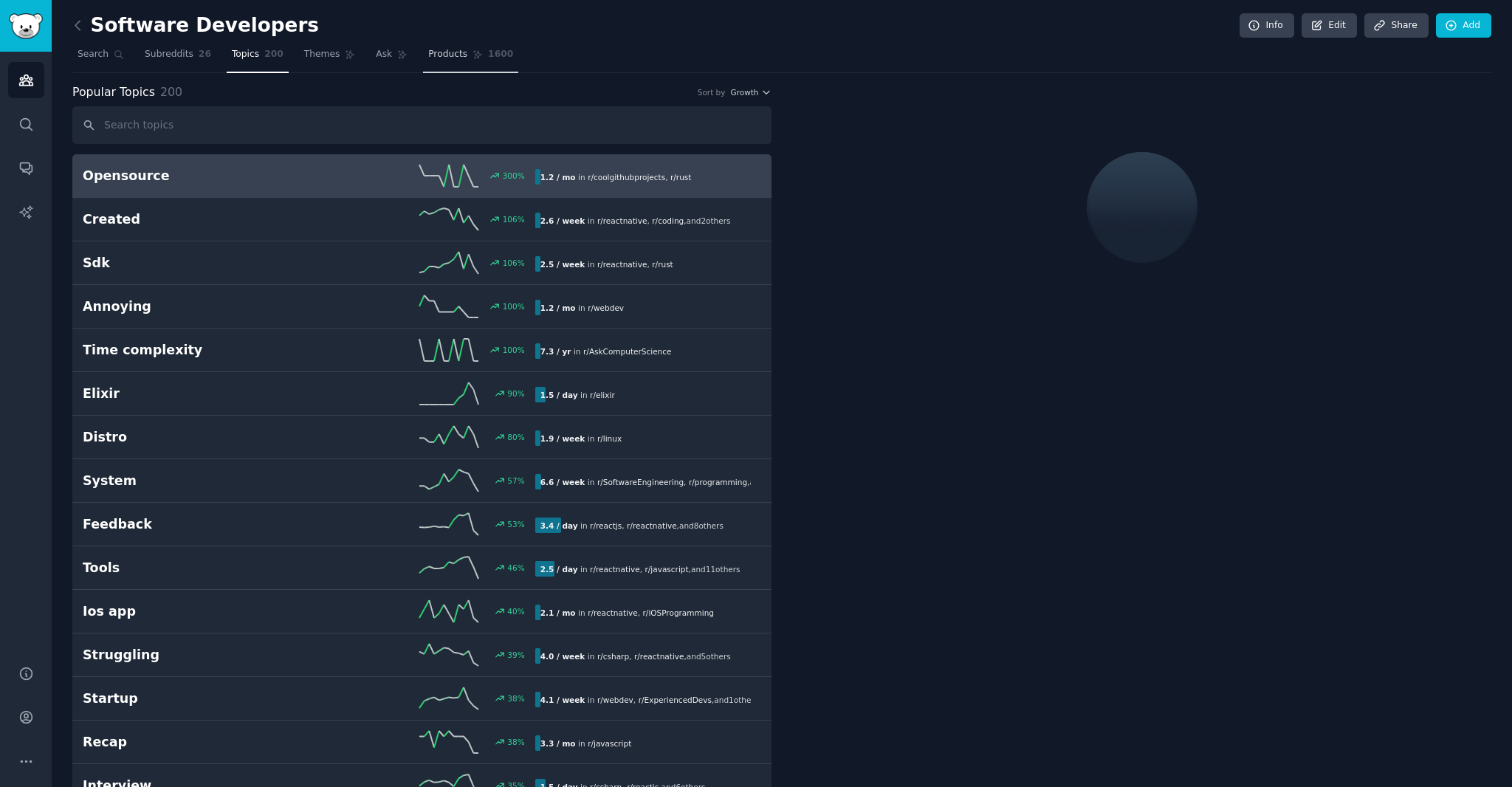
click at [454, 62] on link "Products 1600" at bounding box center [471, 57] width 95 height 30
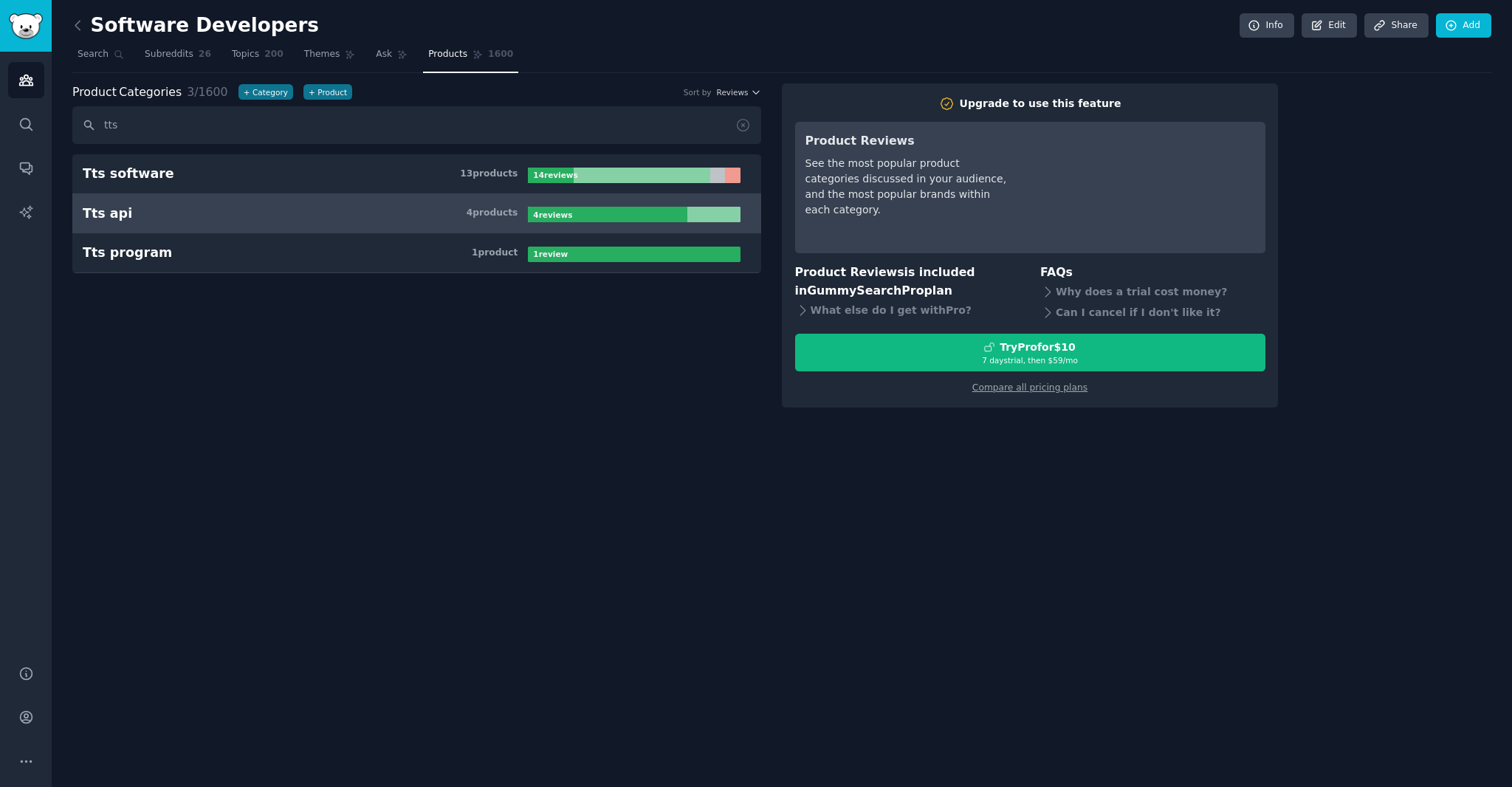
type input "tts"
click at [183, 219] on h3 "Tts api 4 product s" at bounding box center [306, 214] width 445 height 19
click at [521, 223] on link "Tts api 4 product s 4 review s" at bounding box center [416, 213] width 689 height 40
click at [540, 216] on b "4 review s" at bounding box center [552, 214] width 39 height 9
click at [216, 207] on h3 "Tts api 4 product s" at bounding box center [306, 214] width 445 height 19
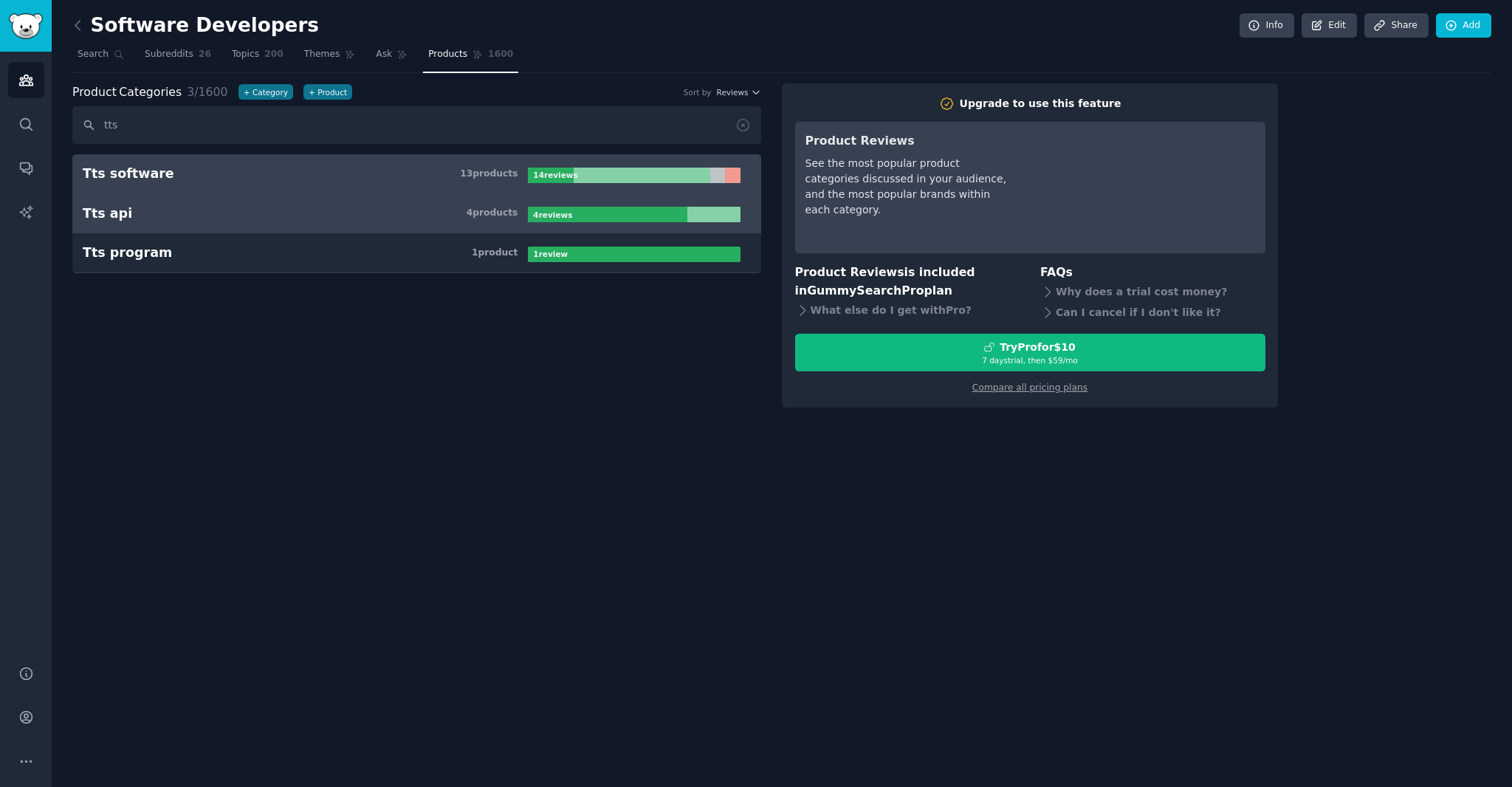
click at [213, 178] on h3 "Tts software 13 product s" at bounding box center [306, 174] width 445 height 19
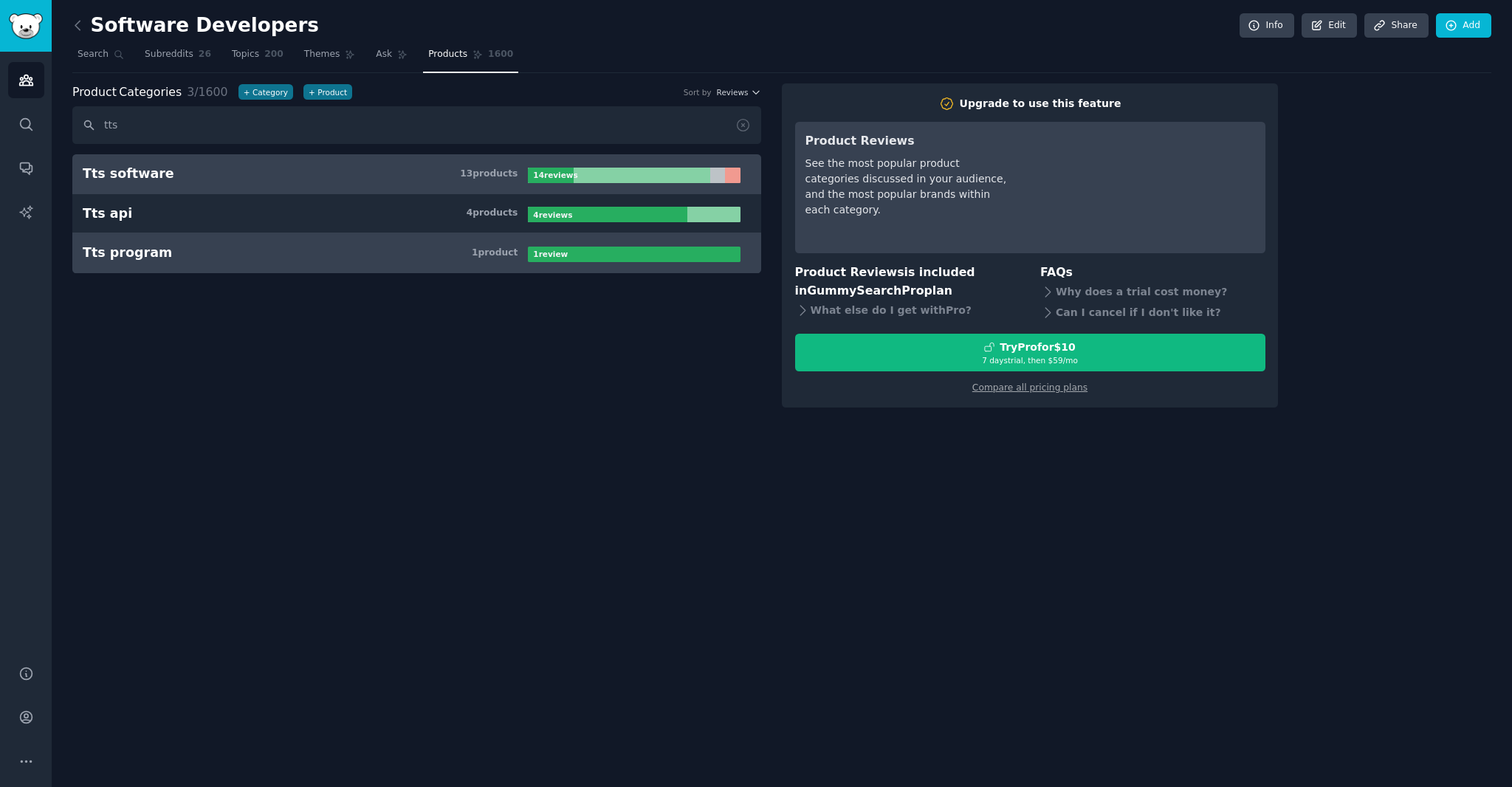
click at [230, 252] on h3 "Tts program 1 product" at bounding box center [306, 253] width 445 height 19
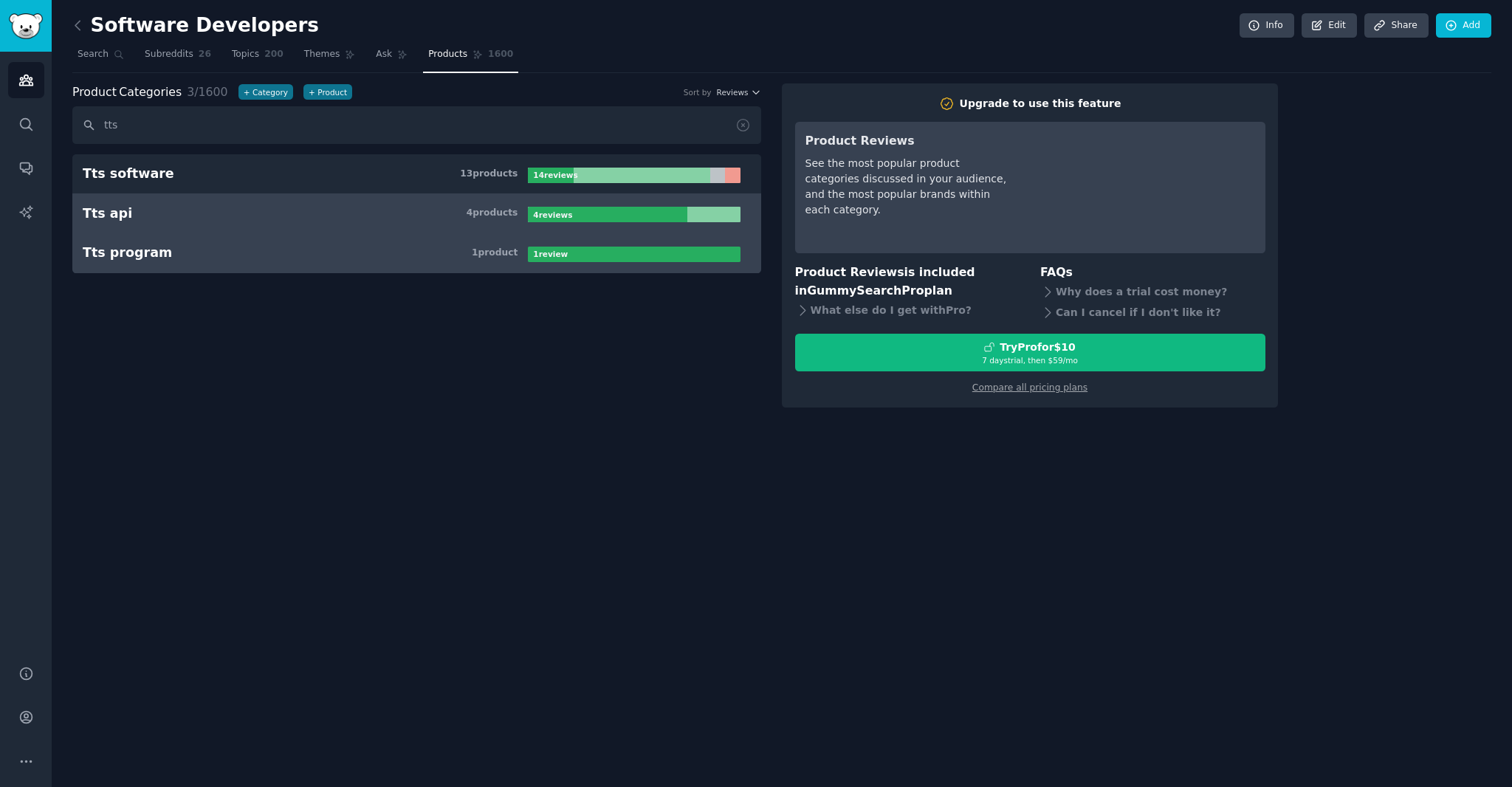
click at [357, 212] on h3 "Tts api 4 product s" at bounding box center [306, 214] width 445 height 19
click at [331, 261] on link "Tts program 1 product 1 review" at bounding box center [416, 253] width 689 height 40
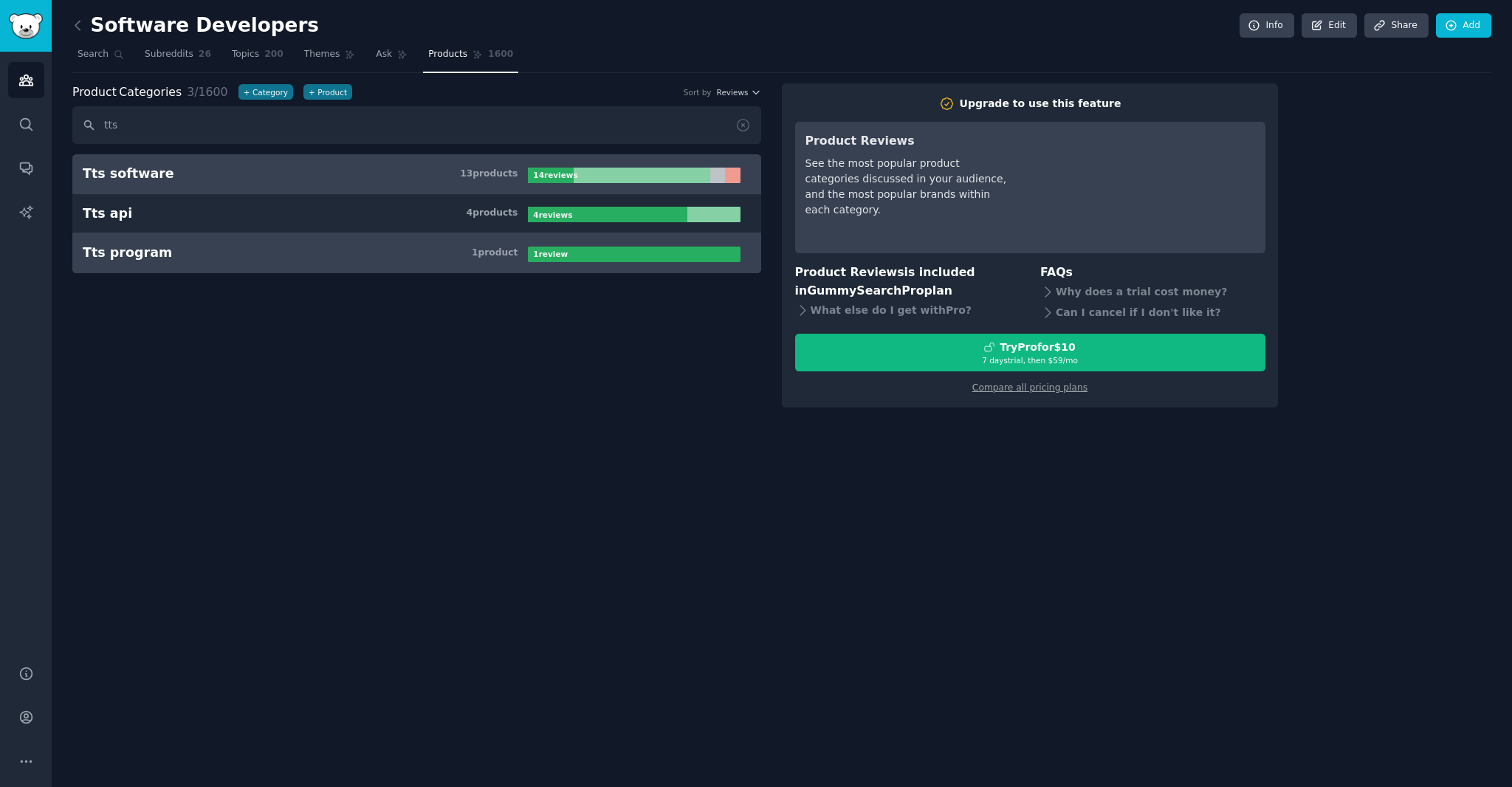
click at [378, 161] on link "Tts software 13 product s 14 review s" at bounding box center [416, 174] width 689 height 40
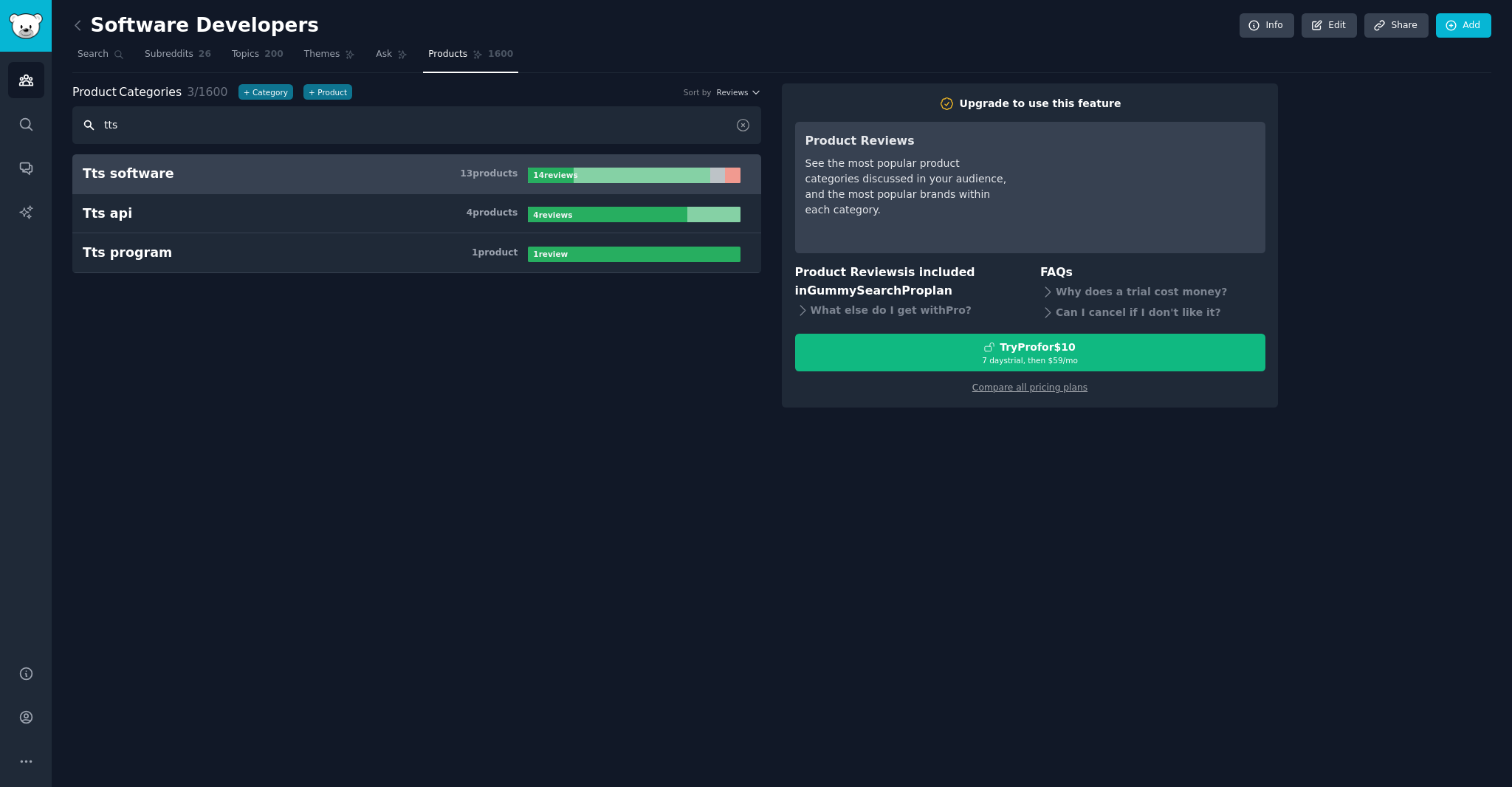
click at [194, 106] on input "tts" at bounding box center [416, 125] width 689 height 38
drag, startPoint x: 210, startPoint y: 121, endPoint x: 52, endPoint y: 121, distance: 158.0
click at [52, 121] on div "Software Developers Info Edit Share Add Search Subreddits 26 Topics 200 Themes …" at bounding box center [782, 393] width 1460 height 787
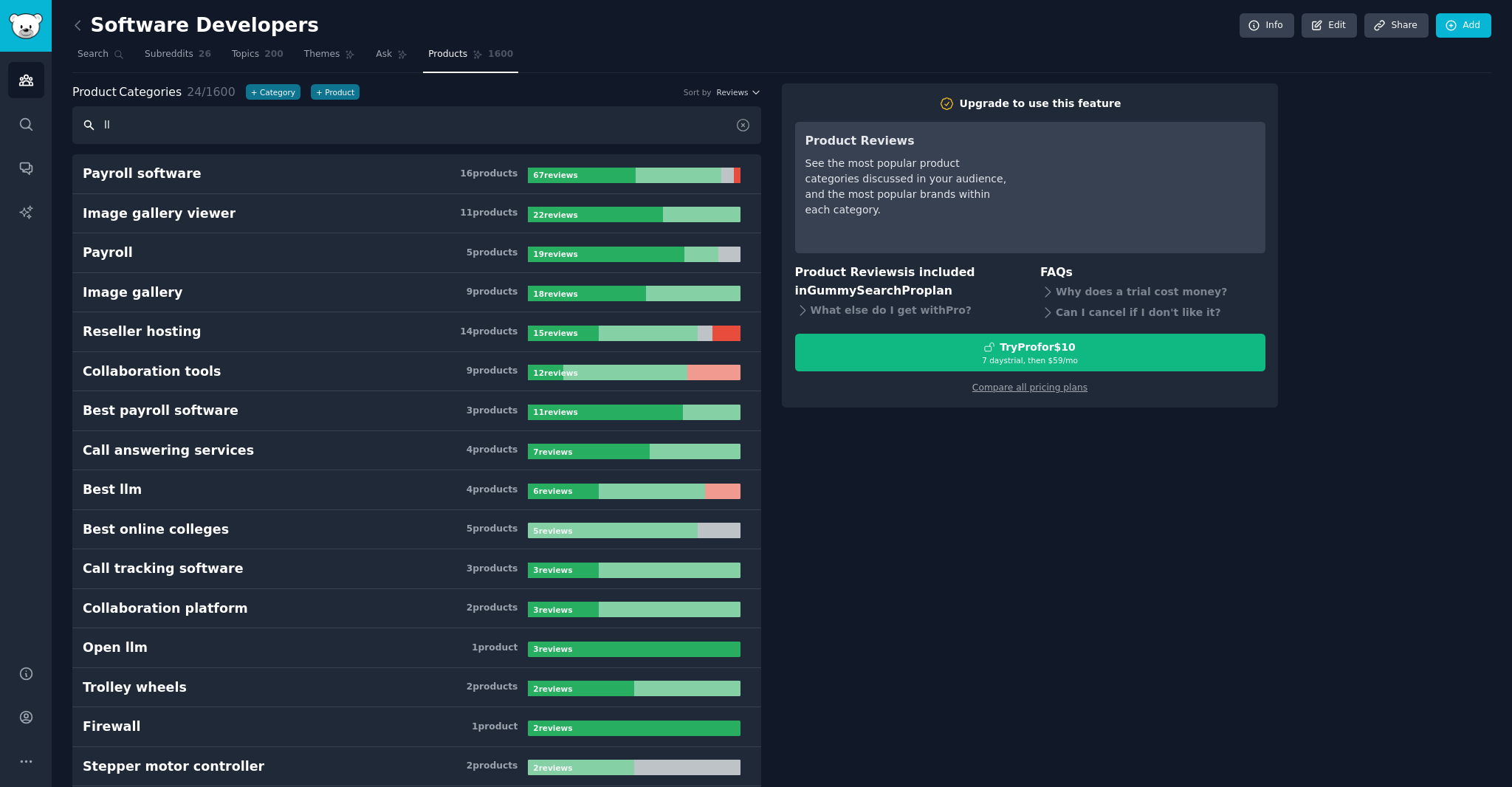
type input "l"
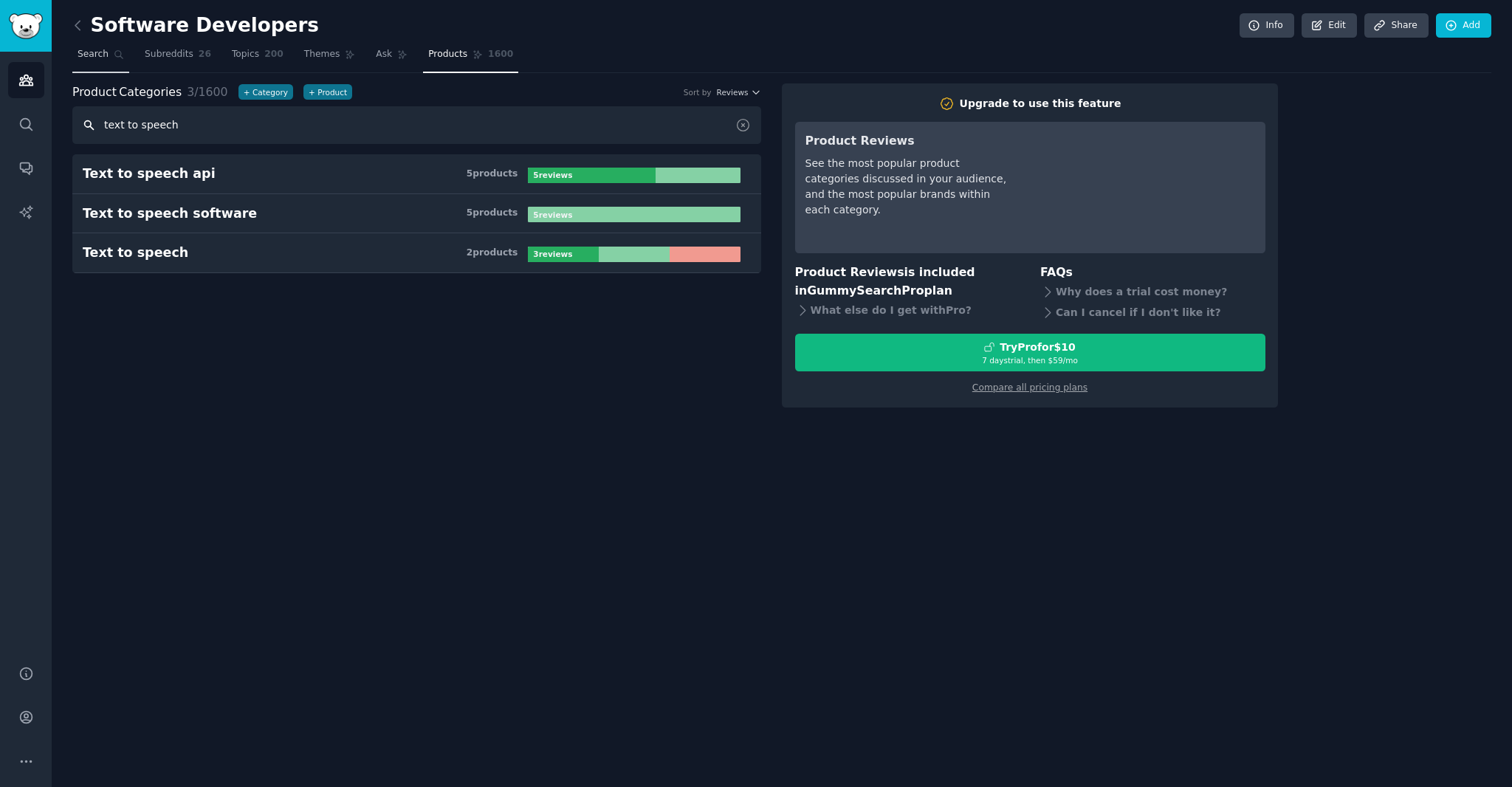
type input "text to speech"
click at [114, 60] on link "Search" at bounding box center [100, 57] width 57 height 30
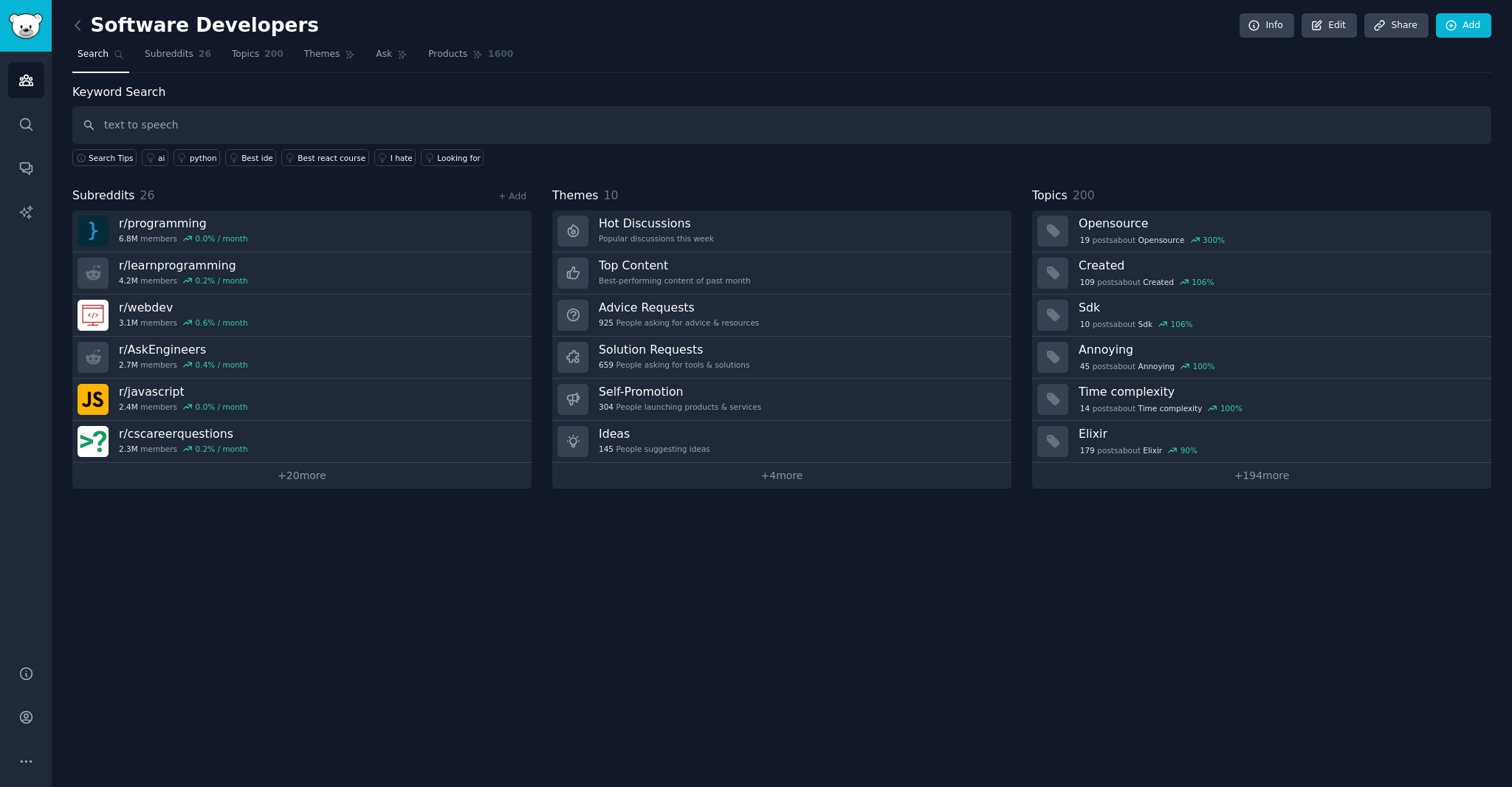
type input "text to speech"
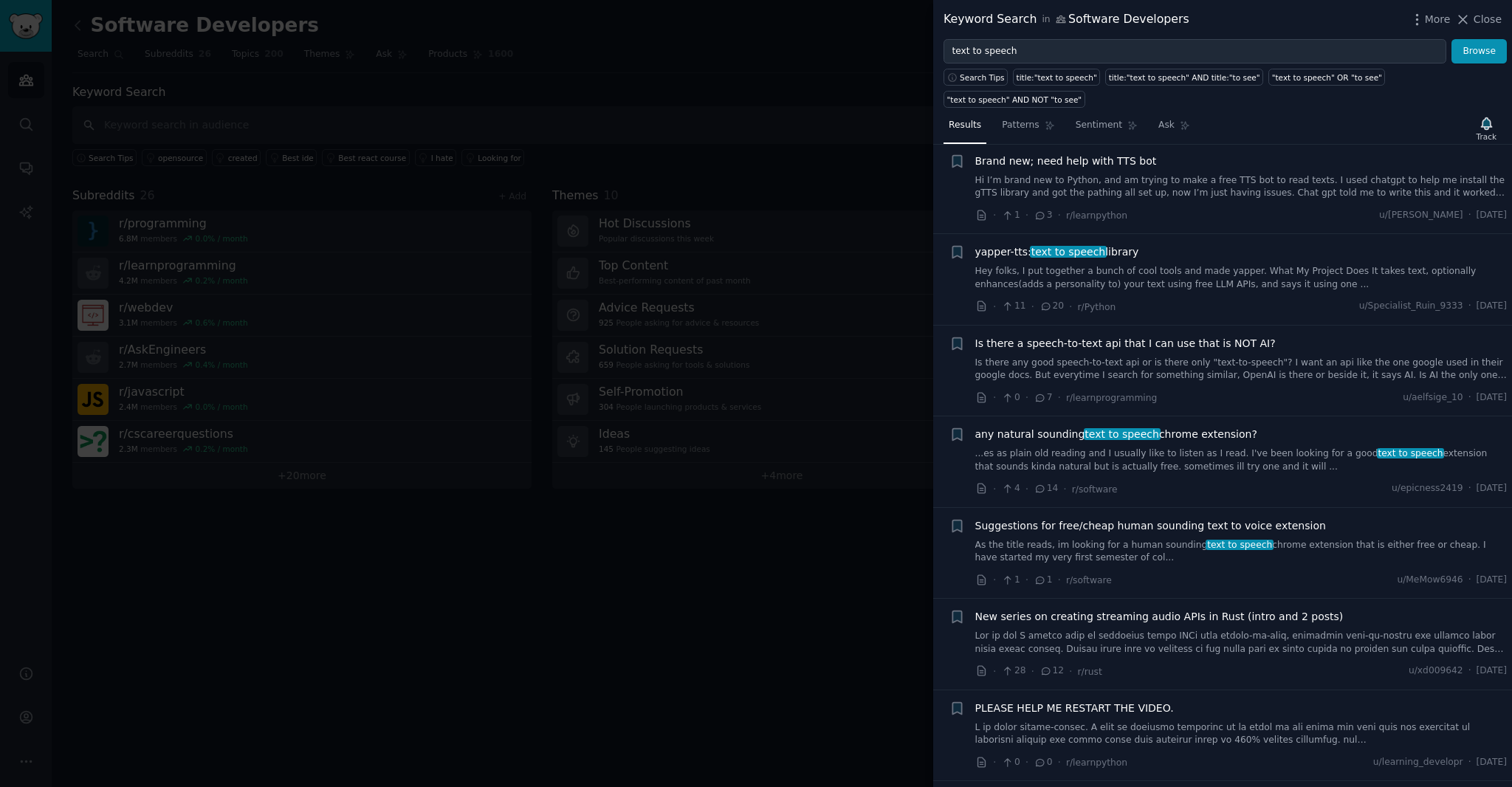
scroll to position [7619, 0]
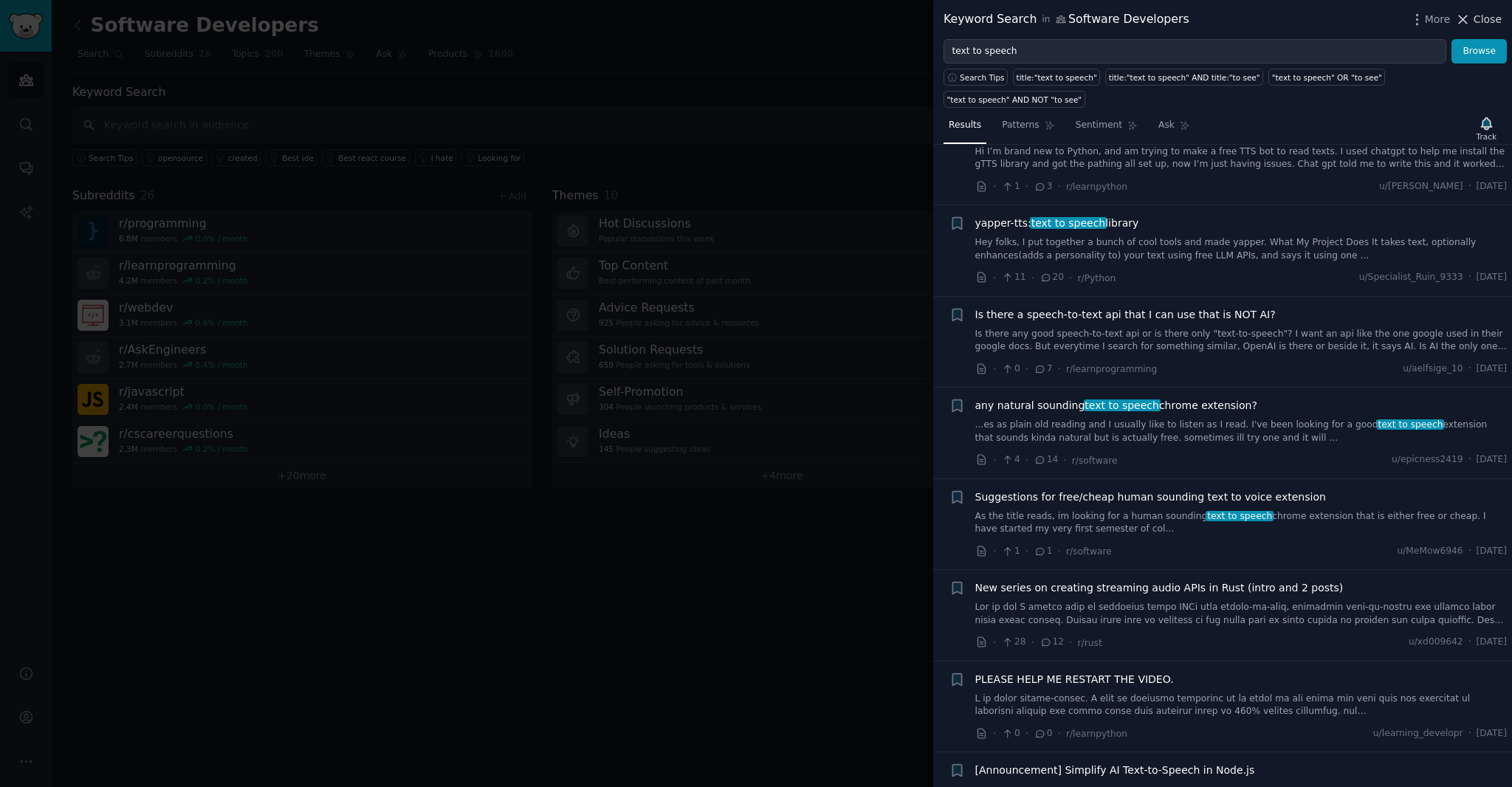
click at [1500, 26] on span "Close" at bounding box center [1487, 19] width 28 height 16
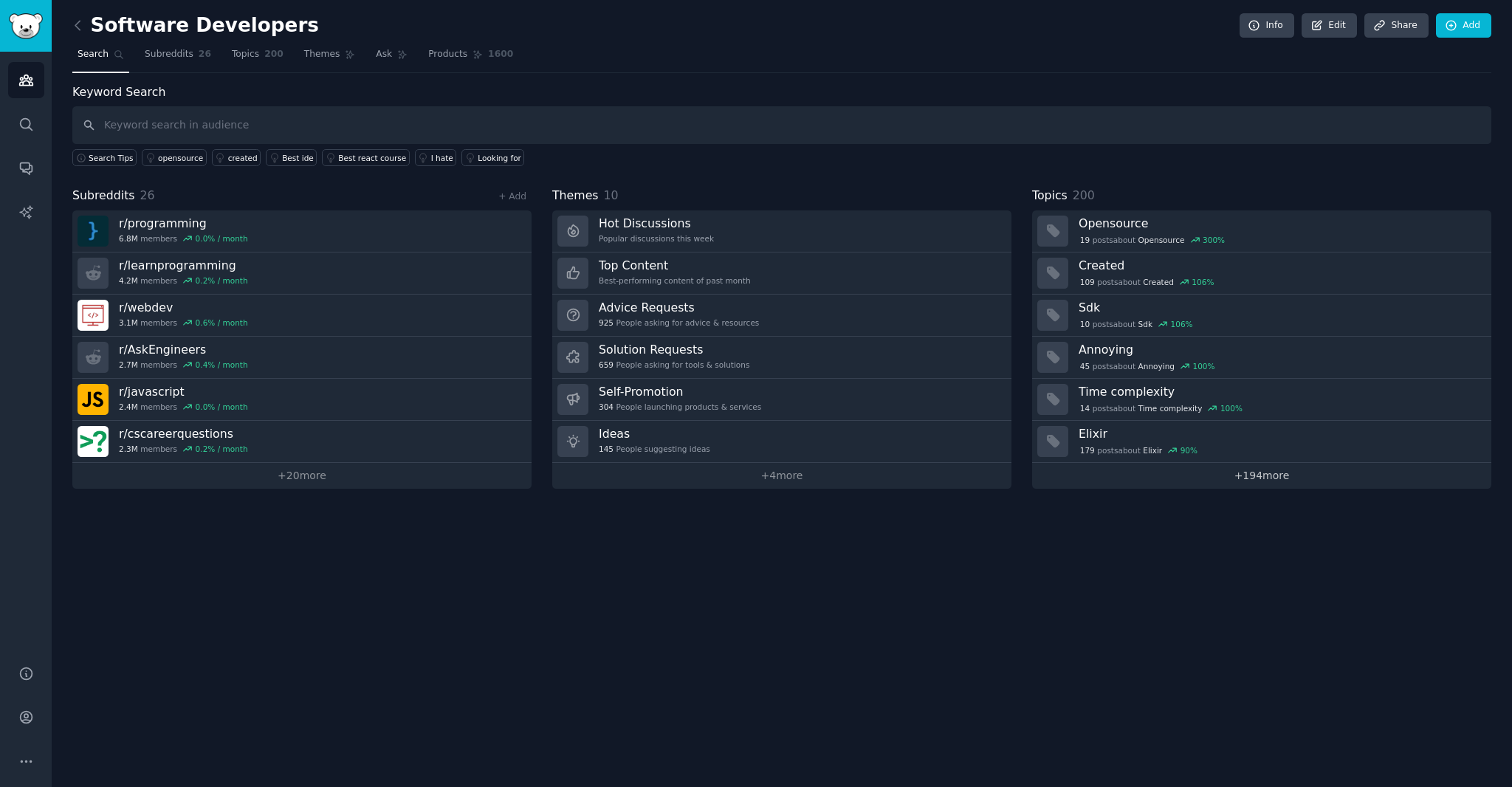
click at [1190, 480] on link "+ 194 more" at bounding box center [1262, 475] width 459 height 26
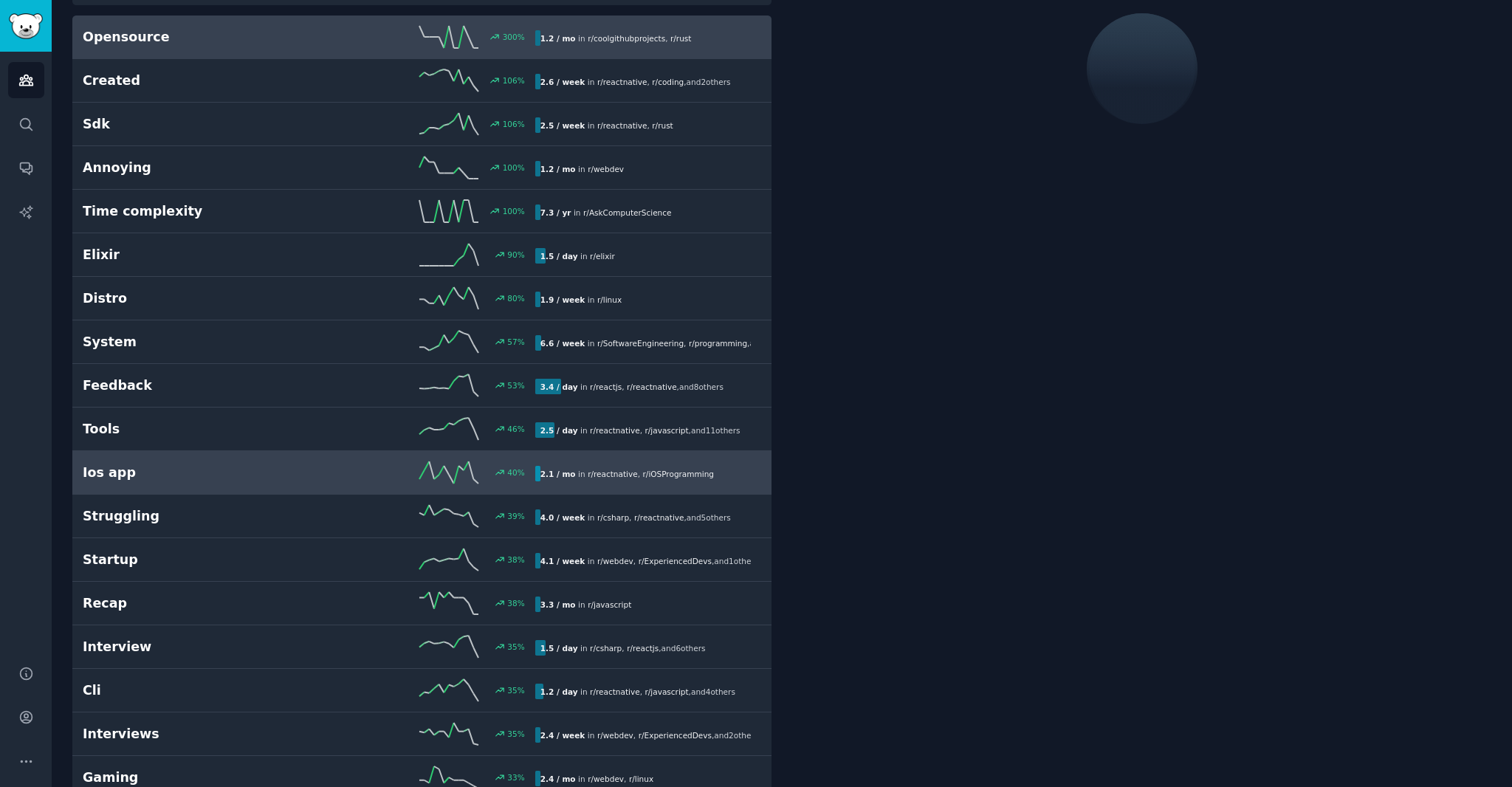
scroll to position [178, 0]
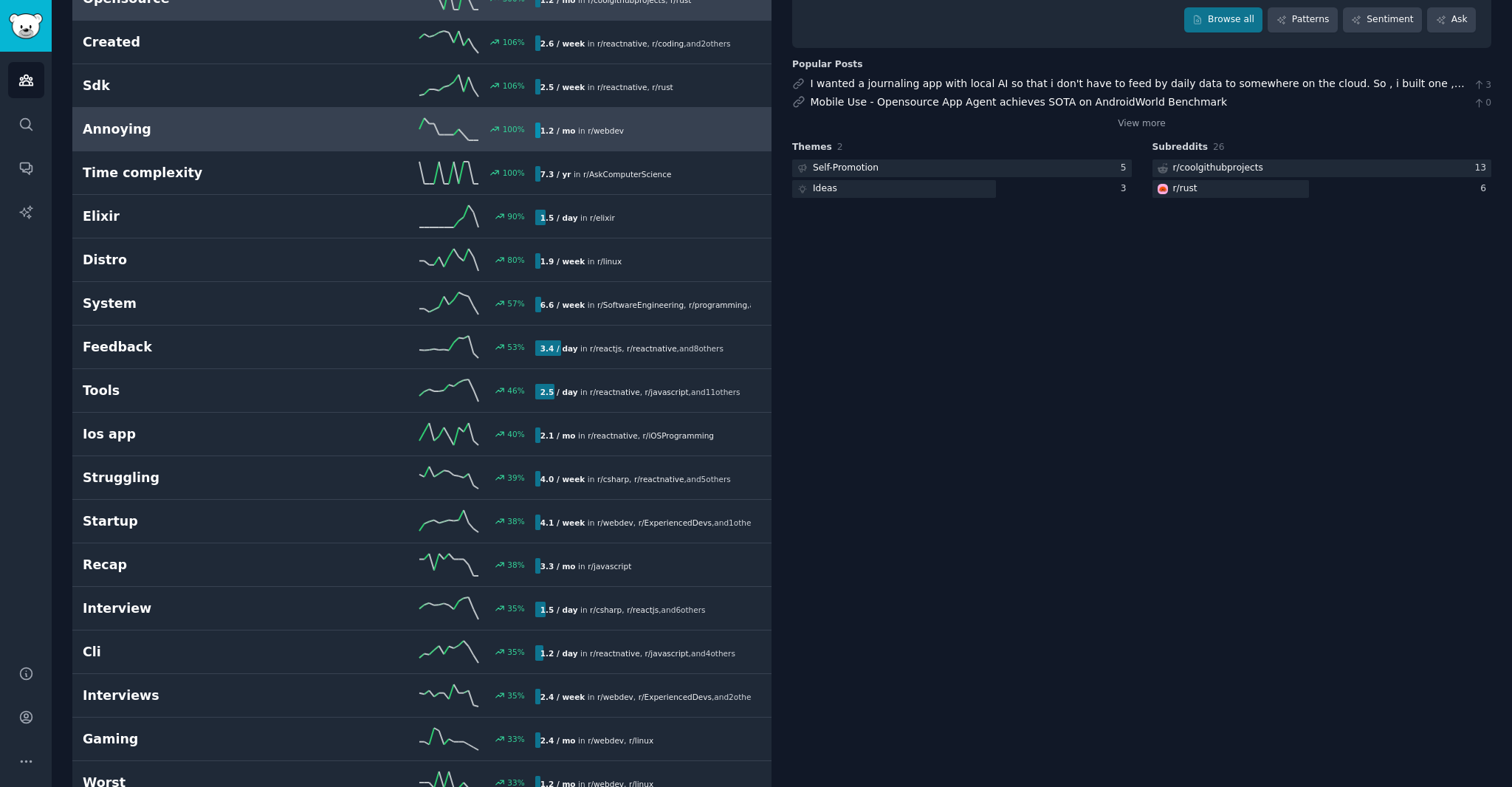
click at [142, 131] on h2 "Annoying" at bounding box center [195, 129] width 226 height 19
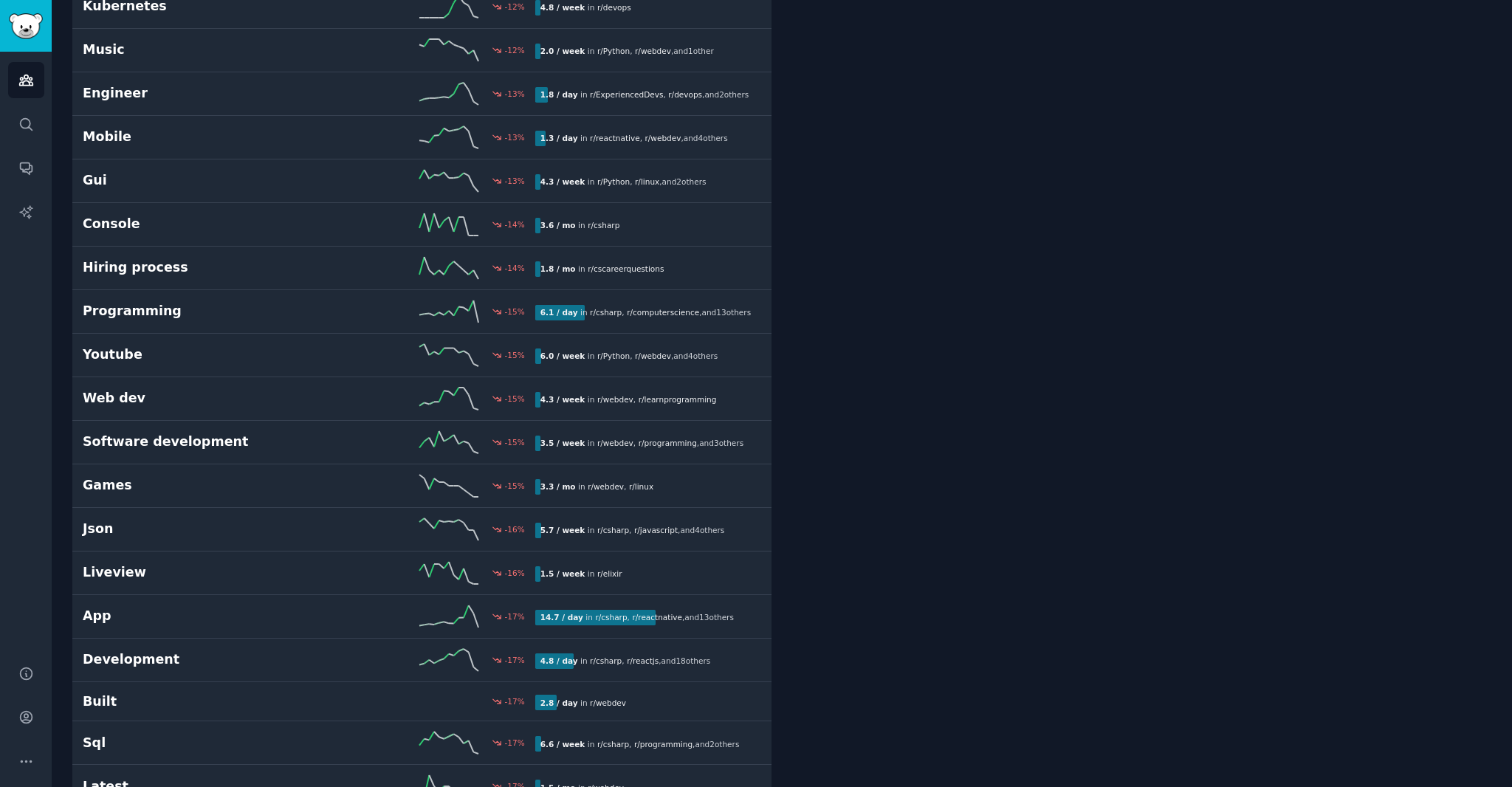
scroll to position [5568, 0]
